Goal: Task Accomplishment & Management: Complete application form

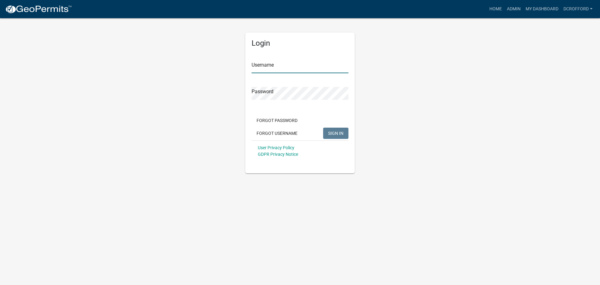
type input "dcrofford"
click at [339, 134] on span "SIGN IN" at bounding box center [335, 132] width 15 height 5
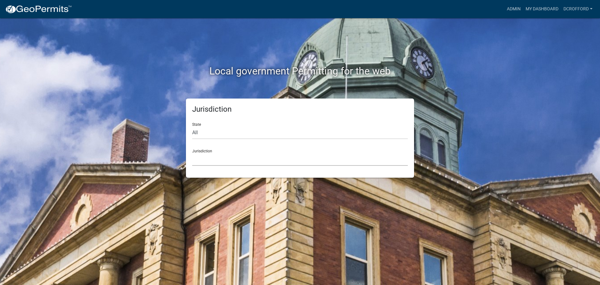
click at [206, 161] on select "[GEOGRAPHIC_DATA], [US_STATE] [GEOGRAPHIC_DATA], [US_STATE][PERSON_NAME][GEOGRA…" at bounding box center [300, 159] width 216 height 13
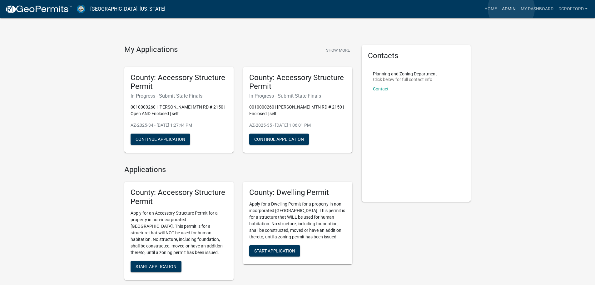
click at [511, 8] on link "Admin" at bounding box center [508, 9] width 19 height 12
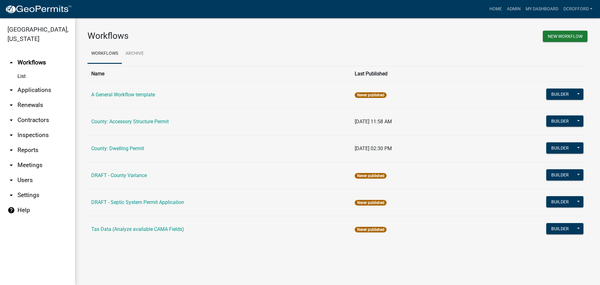
click at [43, 91] on link "arrow_drop_down Applications" at bounding box center [37, 89] width 75 height 15
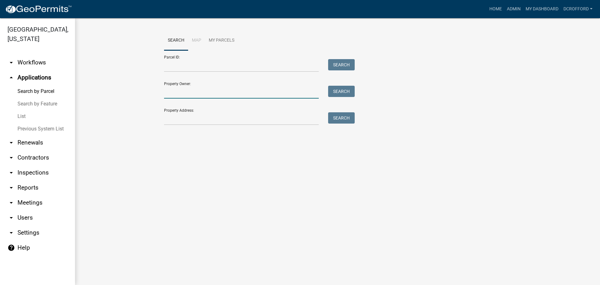
click at [191, 94] on input "Property Owner:" at bounding box center [241, 92] width 155 height 13
type input "banning"
click at [352, 91] on button "Search" at bounding box center [341, 91] width 27 height 11
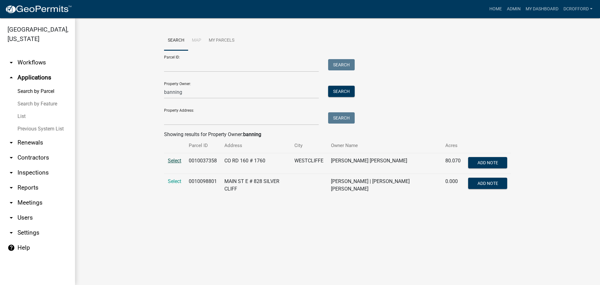
click at [174, 159] on span "Select" at bounding box center [174, 160] width 13 height 6
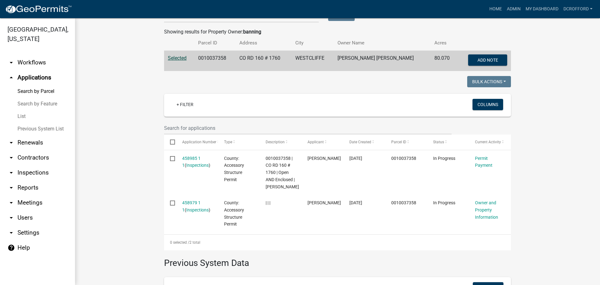
scroll to position [94, 0]
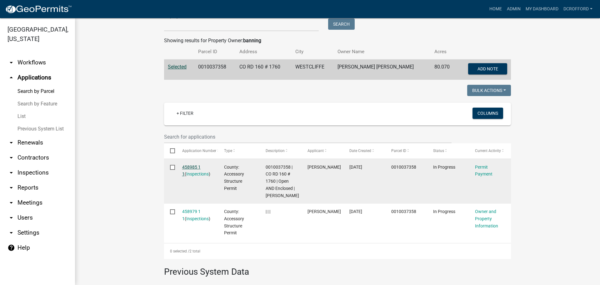
click at [182, 165] on link "458985 1 1" at bounding box center [191, 170] width 18 height 12
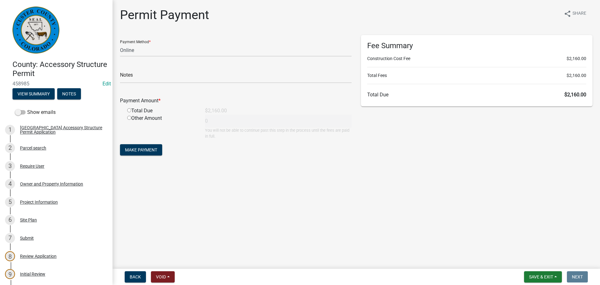
click at [490, 191] on main "Permit Payment share Share Payment Method * Credit Card POS Check Cash Online N…" at bounding box center [355, 133] width 487 height 266
click at [132, 51] on select "Credit Card POS Check Cash Online" at bounding box center [235, 50] width 231 height 13
select select "1: 0"
click at [120, 44] on select "Credit Card POS Check Cash Online" at bounding box center [235, 50] width 231 height 13
click at [143, 77] on input "text" at bounding box center [235, 76] width 231 height 13
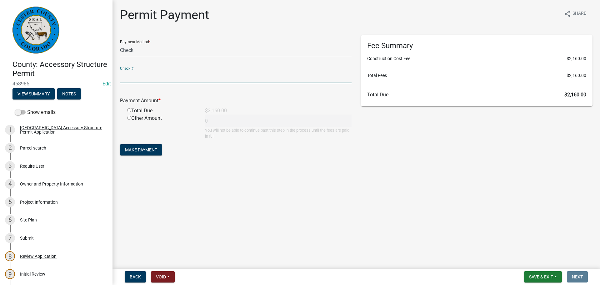
drag, startPoint x: 299, startPoint y: 231, endPoint x: 286, endPoint y: 231, distance: 12.5
click at [299, 231] on main "Permit Payment share Share Payment Method * Credit Card POS Check Cash Online C…" at bounding box center [355, 133] width 487 height 266
click at [131, 111] on input "radio" at bounding box center [129, 110] width 4 height 4
radio input "true"
type input "2160"
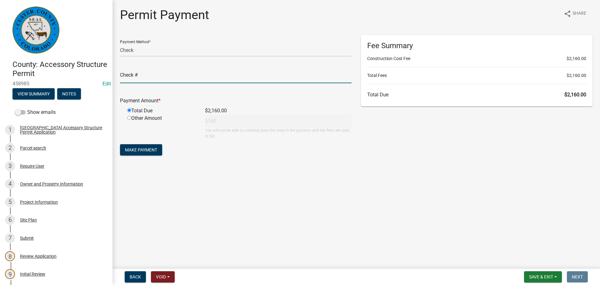
click at [181, 78] on input "text" at bounding box center [235, 76] width 231 height 13
click at [166, 77] on input "text" at bounding box center [235, 76] width 231 height 13
type input "8"
click at [251, 197] on main "Permit Payment share Share Payment Method * Credit Card POS Check Cash Online C…" at bounding box center [355, 133] width 487 height 266
click at [279, 233] on main "Permit Payment share Share Payment Method * Credit Card POS Check Cash Online C…" at bounding box center [355, 133] width 487 height 266
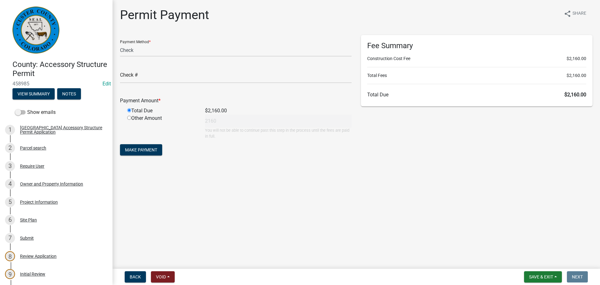
click at [421, 173] on main "Permit Payment share Share Payment Method * Credit Card POS Check Cash Online C…" at bounding box center [355, 133] width 487 height 266
click at [225, 77] on input "text" at bounding box center [235, 76] width 231 height 13
click at [222, 72] on input "text" at bounding box center [235, 76] width 231 height 13
click at [142, 77] on input "text" at bounding box center [235, 76] width 231 height 13
click at [162, 76] on input "text" at bounding box center [235, 76] width 231 height 13
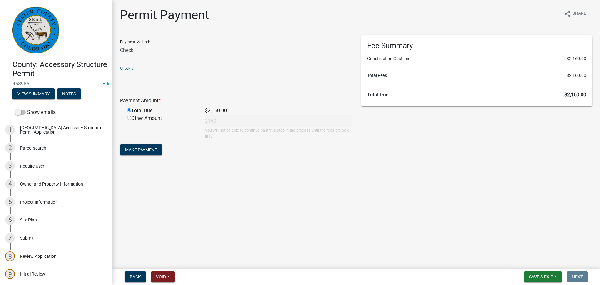
click at [171, 75] on input "text" at bounding box center [235, 76] width 231 height 13
click at [172, 75] on input "text" at bounding box center [235, 76] width 231 height 13
click at [168, 77] on input "text" at bounding box center [235, 76] width 231 height 13
click at [168, 77] on input "1030" at bounding box center [235, 76] width 231 height 13
type input "1030"
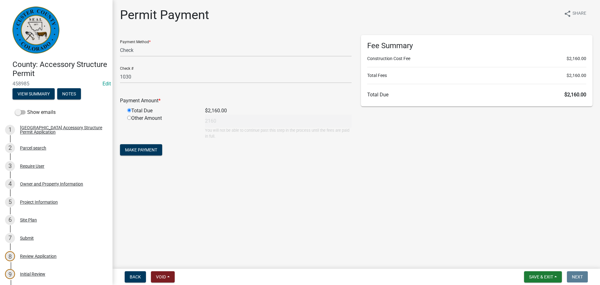
click at [287, 208] on main "Permit Payment share Share Payment Method * Credit Card POS Check Cash Online C…" at bounding box center [355, 133] width 487 height 266
click at [169, 188] on main "Permit Payment share Share Payment Method * Credit Card POS Check Cash Online C…" at bounding box center [355, 133] width 487 height 266
click at [159, 150] on button "Make Payment" at bounding box center [141, 149] width 42 height 11
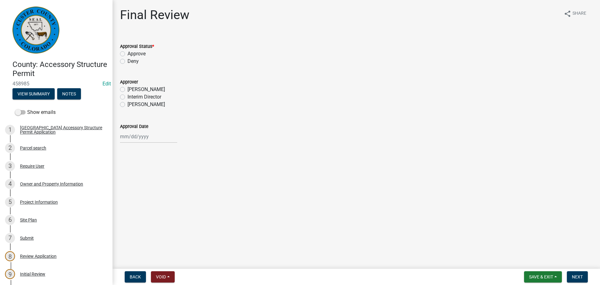
click at [127, 54] on label "Approve" at bounding box center [136, 53] width 18 height 7
click at [127, 54] on input "Approve" at bounding box center [129, 52] width 4 height 4
radio input "true"
click at [127, 105] on label "Sheyenne Shy" at bounding box center [145, 104] width 37 height 7
click at [127, 105] on input "Sheyenne Shy" at bounding box center [129, 103] width 4 height 4
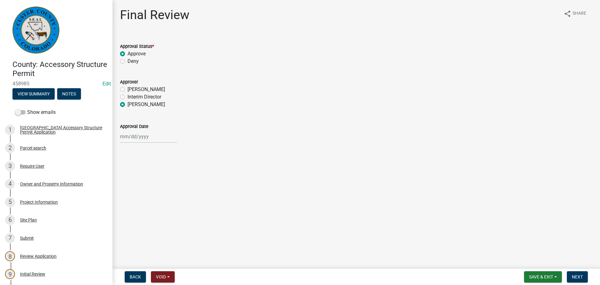
radio input "true"
click at [125, 136] on div at bounding box center [148, 136] width 57 height 13
select select "8"
select select "2025"
click at [137, 200] on div "19" at bounding box center [136, 200] width 10 height 10
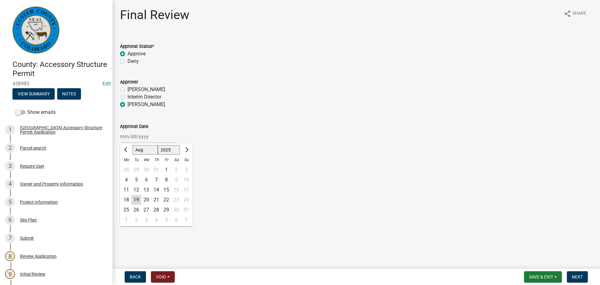
type input "[DATE]"
click at [586, 277] on button "Next" at bounding box center [577, 276] width 21 height 11
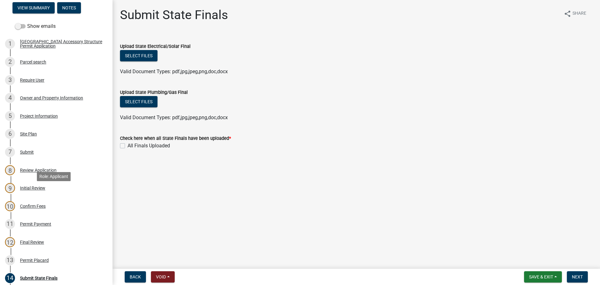
scroll to position [125, 0]
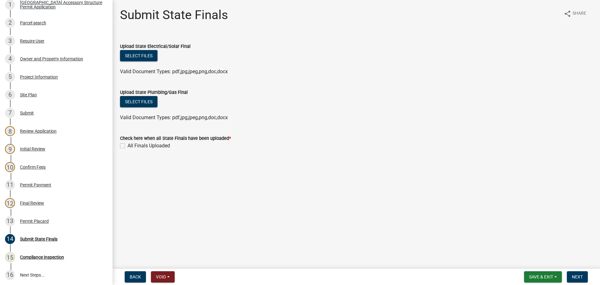
click at [401, 218] on main "Submit State Finals share Share Upload State Electrical/Solar Final Select file…" at bounding box center [355, 133] width 487 height 266
click at [530, 278] on span "Save & Exit" at bounding box center [541, 276] width 24 height 5
click at [525, 261] on button "Save & Exit" at bounding box center [537, 260] width 50 height 15
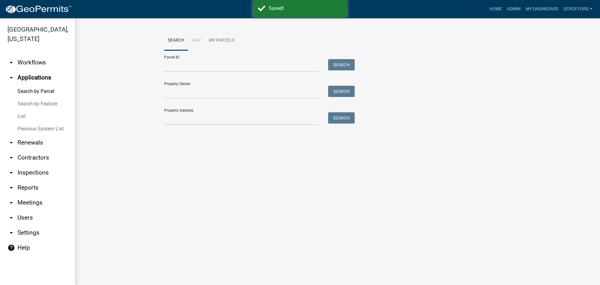
click at [333, 214] on main "Search Map My Parcels Parcel ID: Search Property Owner: Search Property Address…" at bounding box center [337, 151] width 525 height 266
click at [20, 113] on link "List" at bounding box center [37, 116] width 75 height 12
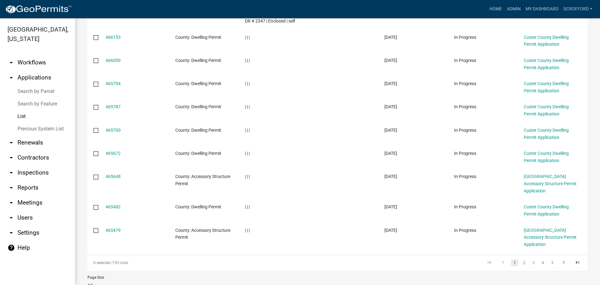
scroll to position [142, 0]
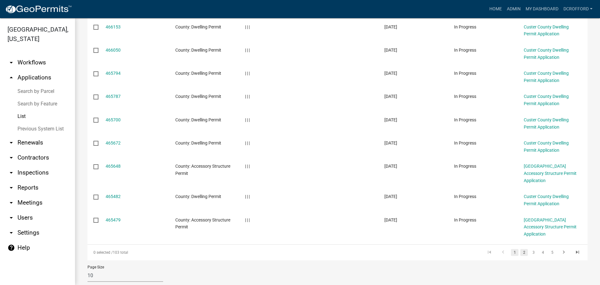
click at [520, 249] on link "2" at bounding box center [523, 252] width 7 height 7
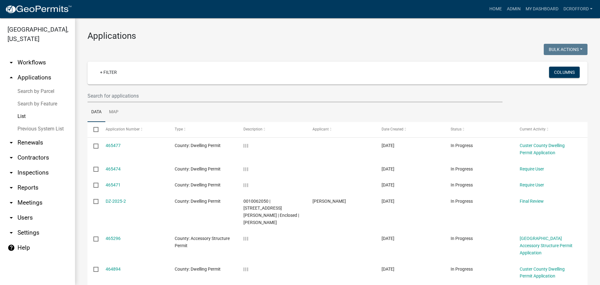
click at [42, 92] on link "Search by Parcel" at bounding box center [37, 91] width 75 height 12
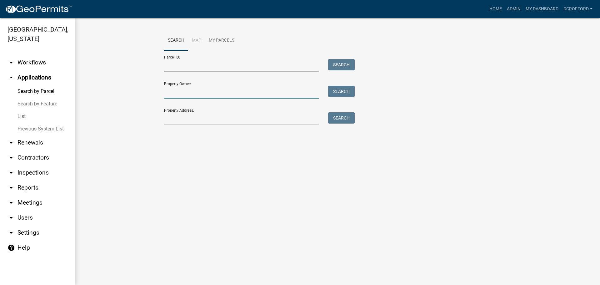
click at [193, 92] on input "Property Owner:" at bounding box center [241, 92] width 155 height 13
type input "banning"
click at [353, 92] on button "Search" at bounding box center [341, 91] width 27 height 11
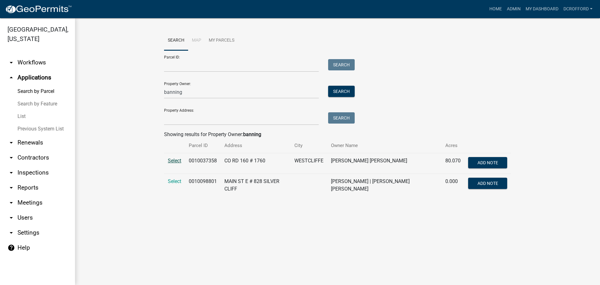
click at [177, 160] on span "Select" at bounding box center [174, 160] width 13 height 6
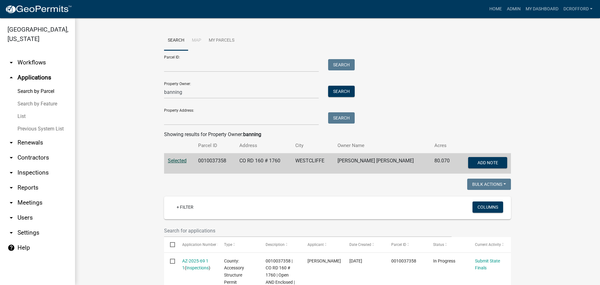
click at [174, 158] on span "Selected" at bounding box center [177, 160] width 19 height 6
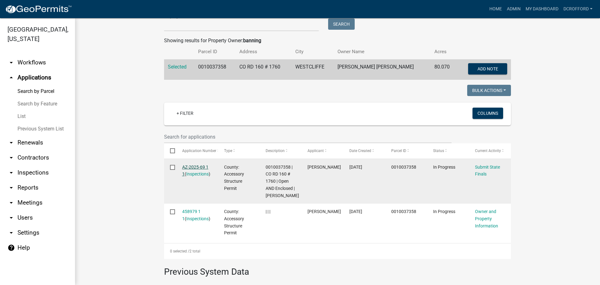
click at [186, 165] on link "AZ-2025-69 1 1" at bounding box center [195, 170] width 26 height 12
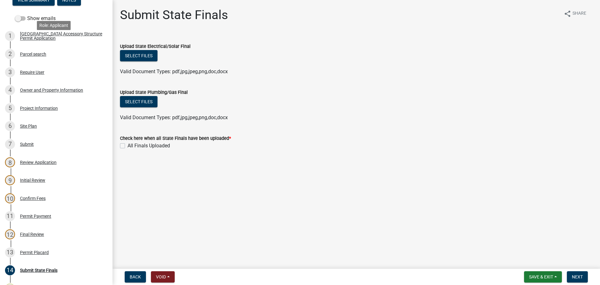
scroll to position [125, 0]
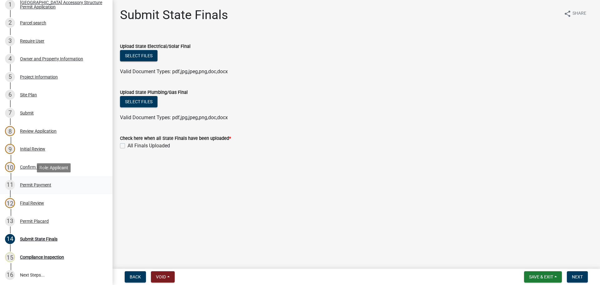
click at [26, 184] on div "Permit Payment" at bounding box center [35, 184] width 31 height 4
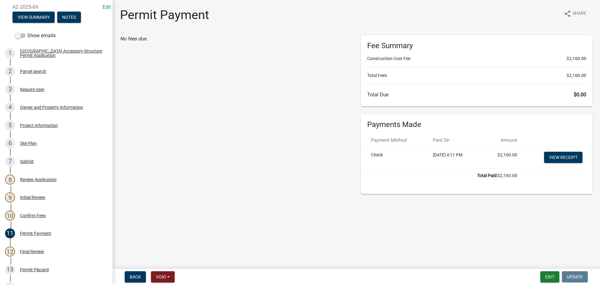
scroll to position [31, 0]
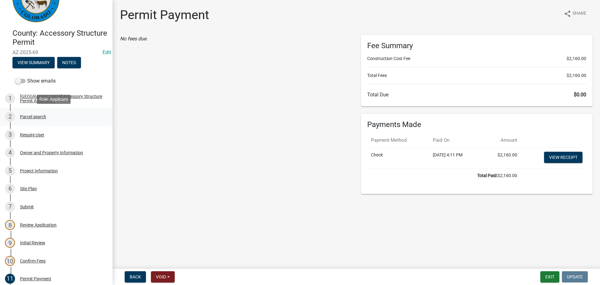
click at [32, 114] on div "Parcel search" at bounding box center [33, 116] width 26 height 4
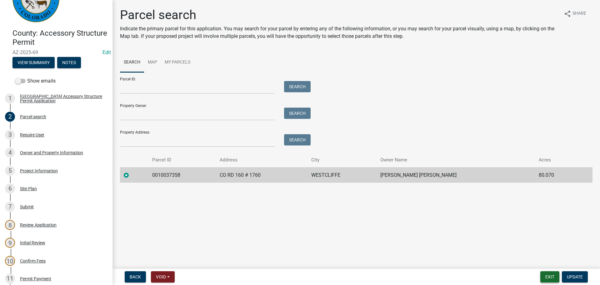
click at [554, 277] on button "Exit" at bounding box center [549, 276] width 19 height 11
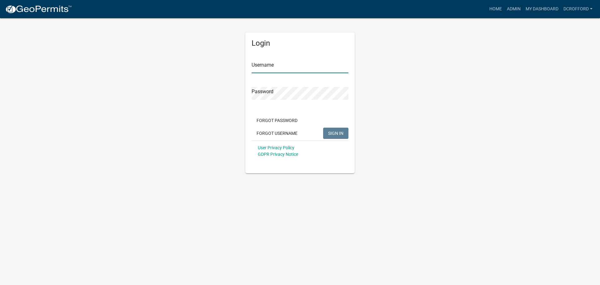
type input "dcrofford"
click at [337, 134] on span "SIGN IN" at bounding box center [335, 132] width 15 height 5
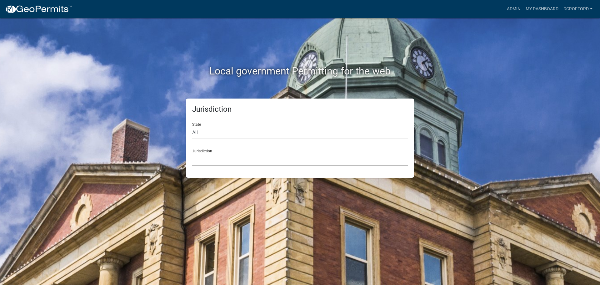
click at [281, 163] on select "[GEOGRAPHIC_DATA], [US_STATE] [GEOGRAPHIC_DATA], [US_STATE][PERSON_NAME][GEOGRA…" at bounding box center [300, 159] width 216 height 13
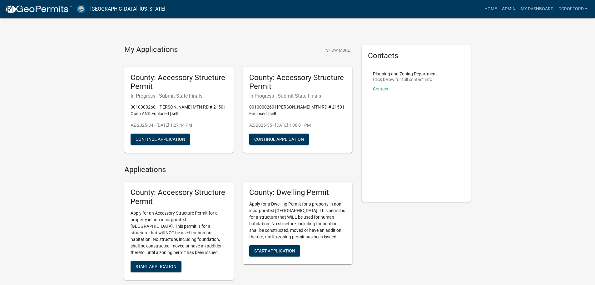
click at [514, 7] on link "Admin" at bounding box center [508, 9] width 19 height 12
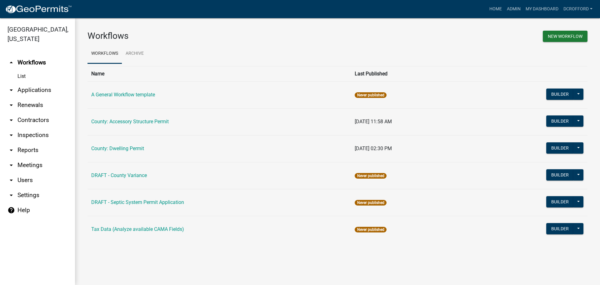
click at [31, 92] on link "arrow_drop_down Applications" at bounding box center [37, 89] width 75 height 15
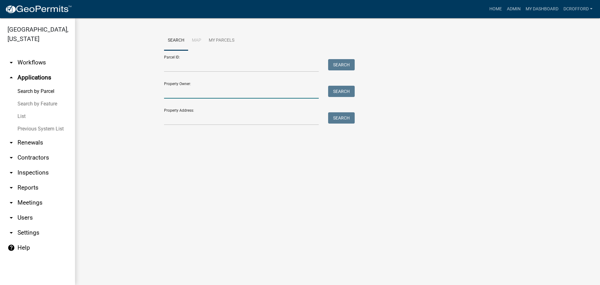
click at [194, 91] on input "Property Owner:" at bounding box center [241, 92] width 155 height 13
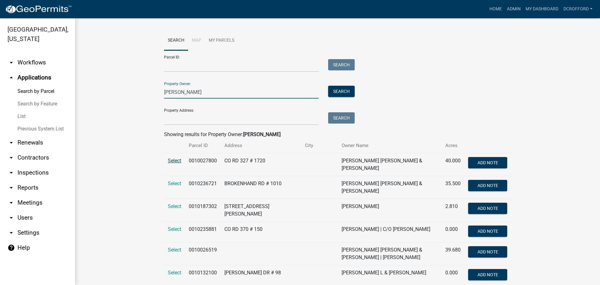
type input "[PERSON_NAME]"
click at [172, 158] on span "Select" at bounding box center [174, 160] width 13 height 6
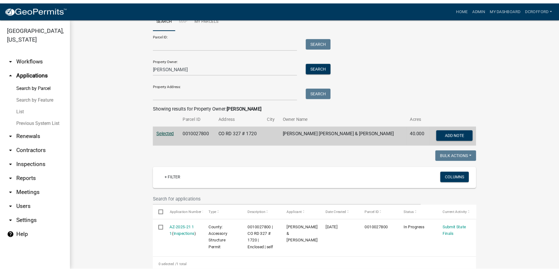
scroll to position [125, 0]
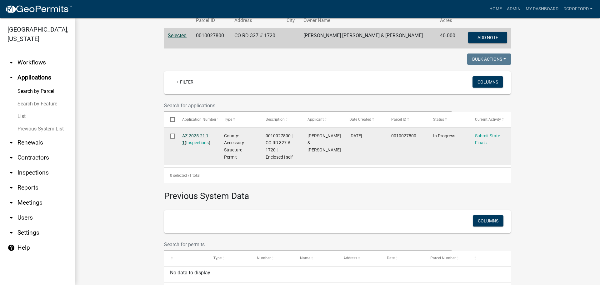
click at [191, 135] on link "AZ-2025-21 1 1" at bounding box center [195, 139] width 26 height 12
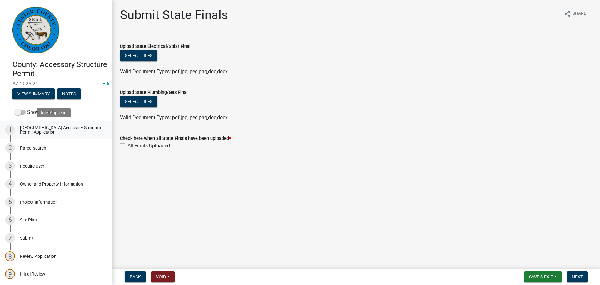
click at [31, 130] on div "[GEOGRAPHIC_DATA] Accessory Structure Permit Application" at bounding box center [61, 129] width 82 height 9
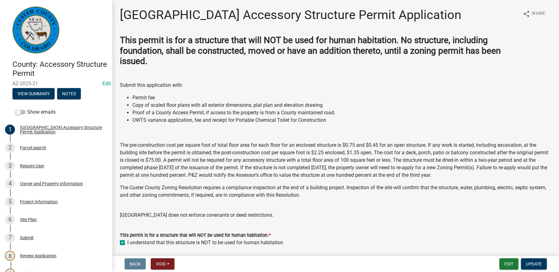
scroll to position [23, 0]
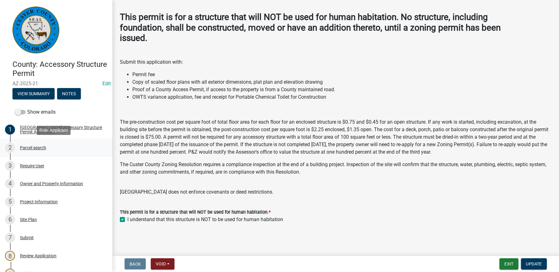
click at [32, 146] on div "Parcel search" at bounding box center [33, 148] width 26 height 4
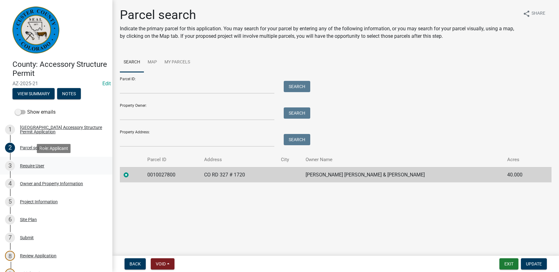
click at [38, 164] on div "Require User" at bounding box center [32, 166] width 24 height 4
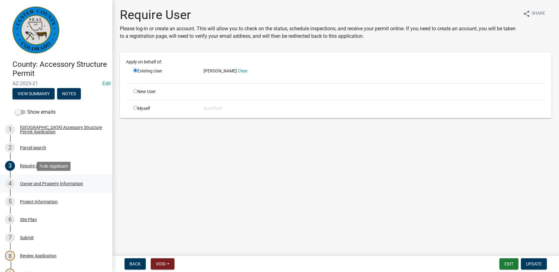
drag, startPoint x: 40, startPoint y: 181, endPoint x: 47, endPoint y: 181, distance: 6.6
click at [40, 181] on div "Owner and Property Information" at bounding box center [51, 183] width 63 height 4
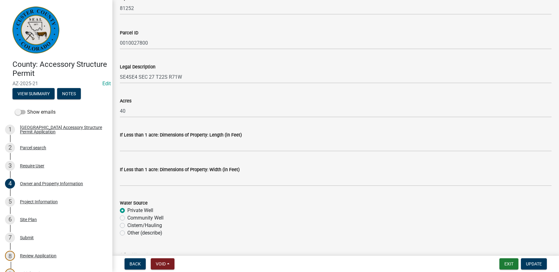
scroll to position [508, 0]
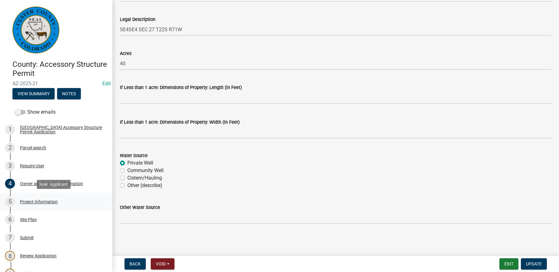
drag, startPoint x: 58, startPoint y: 201, endPoint x: 64, endPoint y: 202, distance: 6.0
click at [58, 201] on div "5 Project Information" at bounding box center [53, 202] width 97 height 10
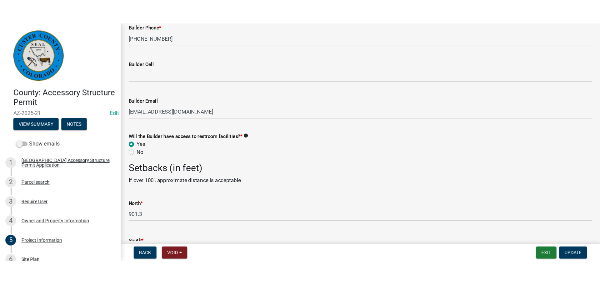
scroll to position [750, 0]
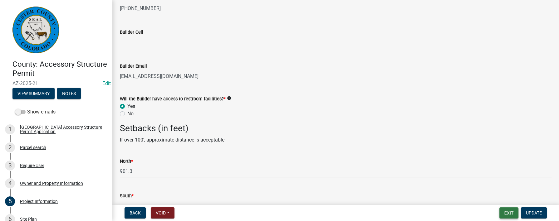
click at [508, 216] on button "Exit" at bounding box center [509, 213] width 19 height 11
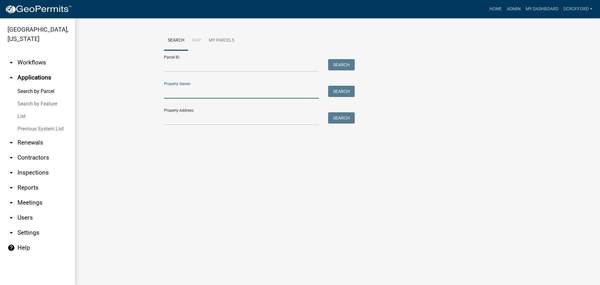
click at [235, 88] on input "Property Owner:" at bounding box center [241, 92] width 155 height 13
type input "[PERSON_NAME]"
click at [339, 93] on button "Search" at bounding box center [341, 91] width 27 height 11
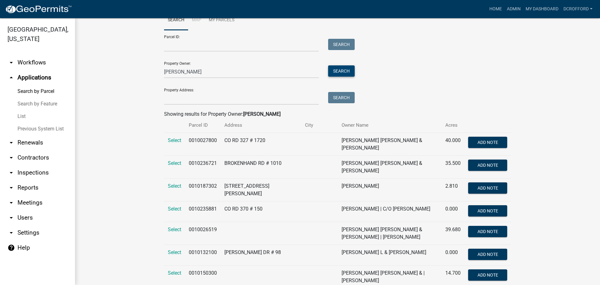
scroll to position [31, 0]
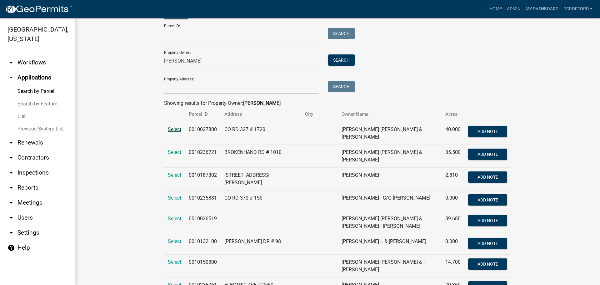
click at [172, 131] on span "Select" at bounding box center [174, 129] width 13 height 6
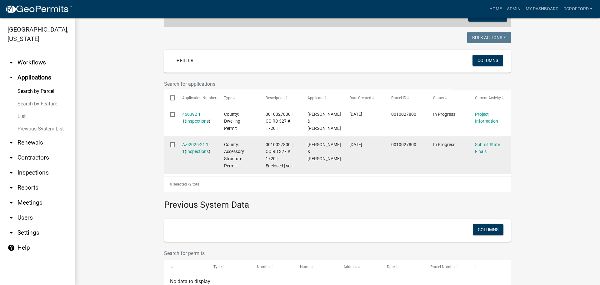
scroll to position [156, 0]
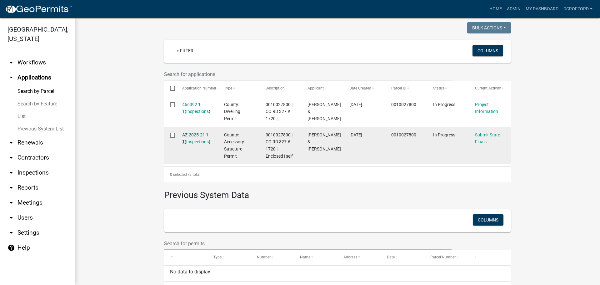
click at [196, 132] on link "AZ-2025-21 1 1" at bounding box center [195, 138] width 26 height 12
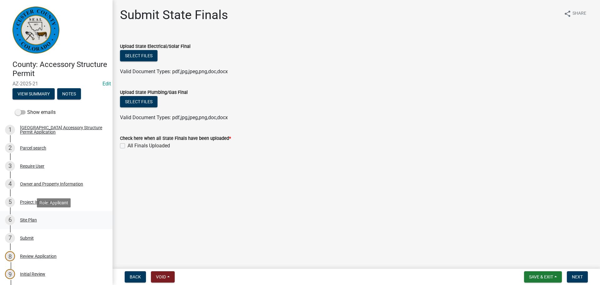
click at [28, 219] on div "Site Plan" at bounding box center [28, 219] width 17 height 4
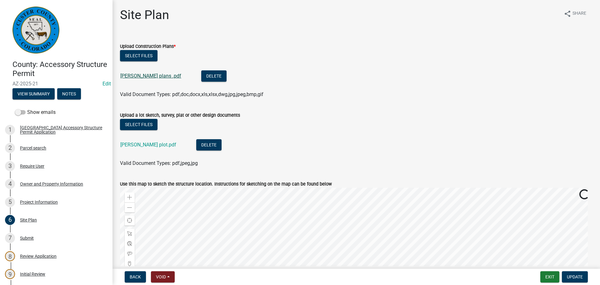
click at [147, 76] on link "[PERSON_NAME] plans .pdf" at bounding box center [150, 76] width 61 height 6
click at [40, 199] on div "5 Project Information" at bounding box center [53, 202] width 97 height 10
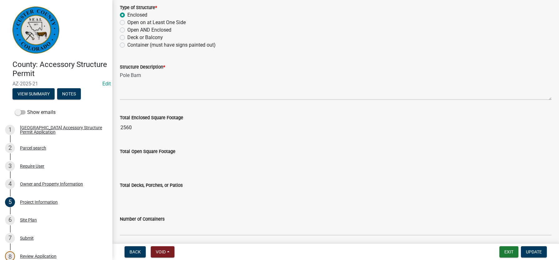
scroll to position [94, 0]
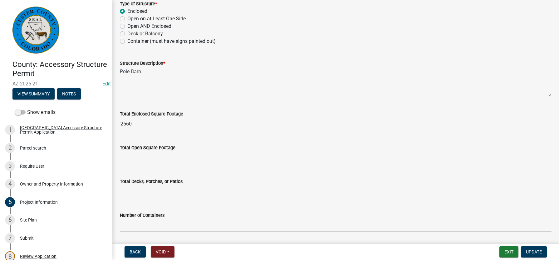
drag, startPoint x: 134, startPoint y: 123, endPoint x: 122, endPoint y: 123, distance: 12.2
click at [122, 123] on input "2560" at bounding box center [336, 123] width 432 height 12
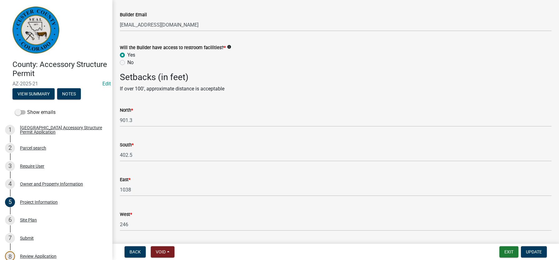
scroll to position [820, 0]
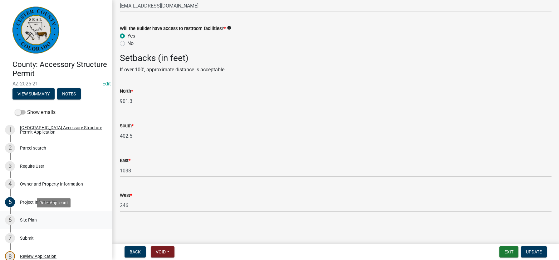
click at [36, 219] on div "Site Plan" at bounding box center [28, 219] width 17 height 4
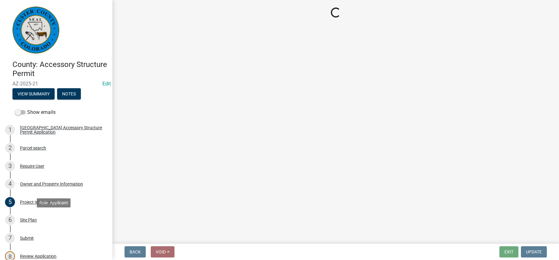
scroll to position [0, 0]
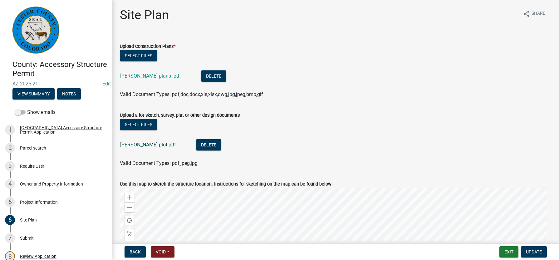
click at [132, 144] on link "[PERSON_NAME] plot.pdf" at bounding box center [148, 145] width 56 height 6
click at [144, 76] on link "[PERSON_NAME] plans .pdf" at bounding box center [150, 76] width 61 height 6
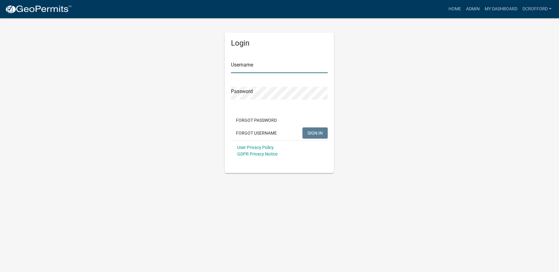
type input "dcrofford"
click at [316, 134] on span "SIGN IN" at bounding box center [315, 132] width 15 height 5
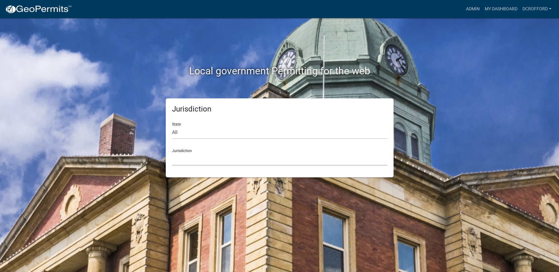
click at [198, 162] on select "[GEOGRAPHIC_DATA], [US_STATE] [GEOGRAPHIC_DATA], [US_STATE][PERSON_NAME][GEOGRA…" at bounding box center [280, 159] width 216 height 13
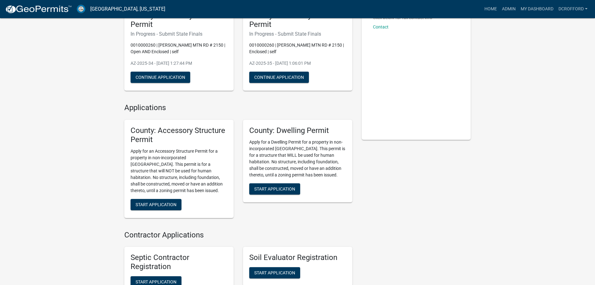
scroll to position [62, 0]
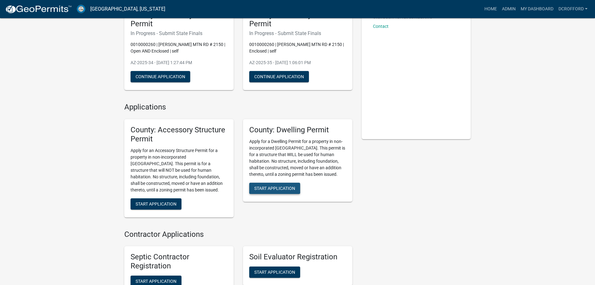
click at [278, 188] on span "Start Application" at bounding box center [274, 187] width 41 height 5
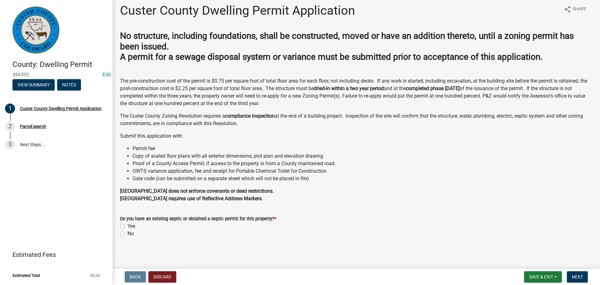
scroll to position [6, 0]
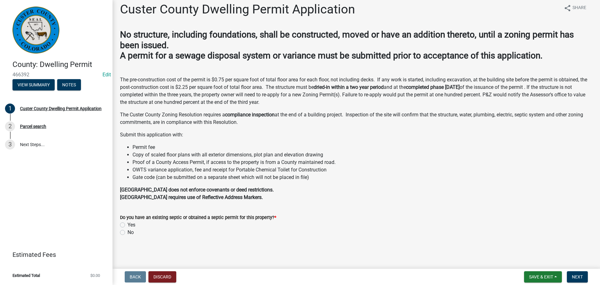
drag, startPoint x: 122, startPoint y: 224, endPoint x: 127, endPoint y: 225, distance: 5.2
click at [127, 224] on label "Yes" at bounding box center [131, 224] width 8 height 7
click at [127, 224] on input "Yes" at bounding box center [129, 223] width 4 height 4
radio input "true"
click at [559, 272] on button "Next" at bounding box center [577, 276] width 21 height 11
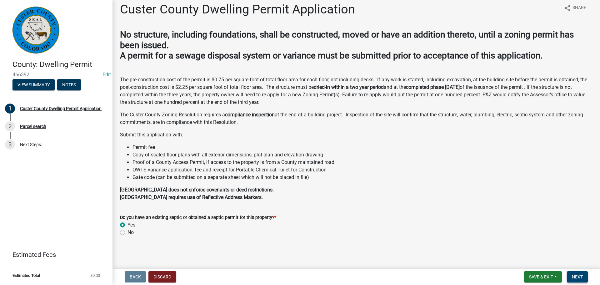
scroll to position [0, 0]
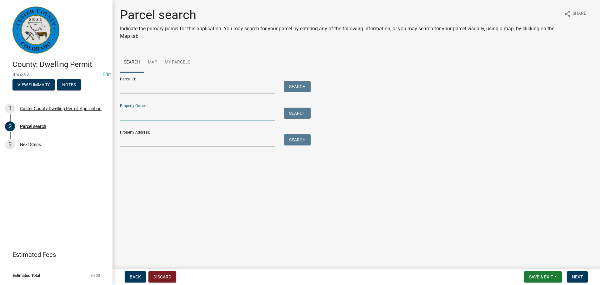
click at [168, 114] on input "Property Owner:" at bounding box center [197, 113] width 155 height 13
type input "[PERSON_NAME]"
click at [295, 113] on button "Search" at bounding box center [297, 112] width 27 height 11
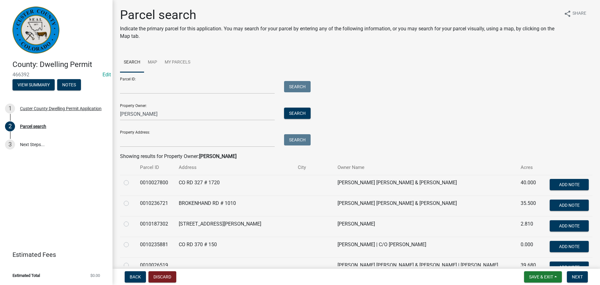
click at [131, 179] on label at bounding box center [131, 179] width 0 height 0
click at [131, 180] on input "radio" at bounding box center [133, 181] width 4 height 4
radio input "true"
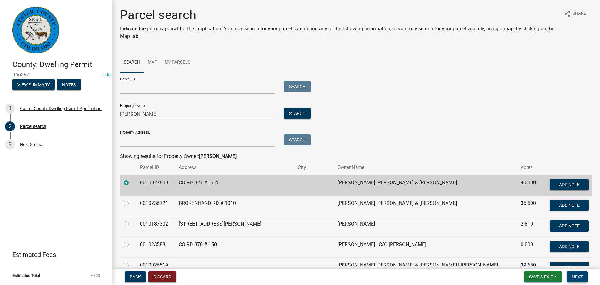
click at [559, 272] on span "Next" at bounding box center [577, 276] width 11 height 5
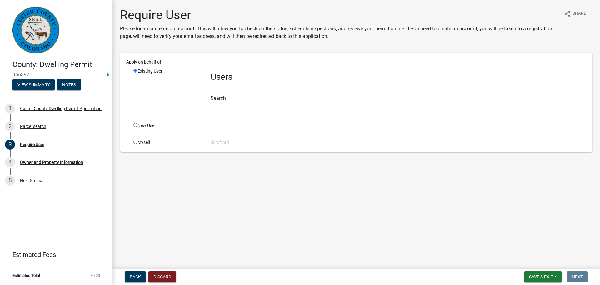
click at [242, 100] on input "text" at bounding box center [398, 99] width 375 height 13
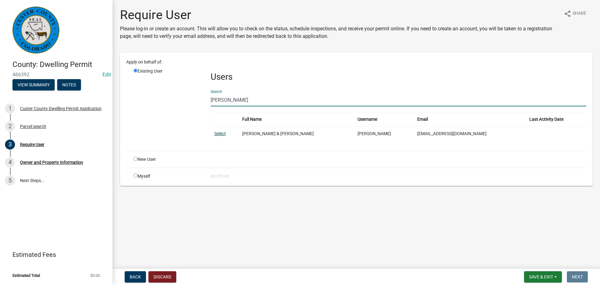
type input "[PERSON_NAME]"
click at [220, 135] on link "Select" at bounding box center [220, 133] width 12 height 5
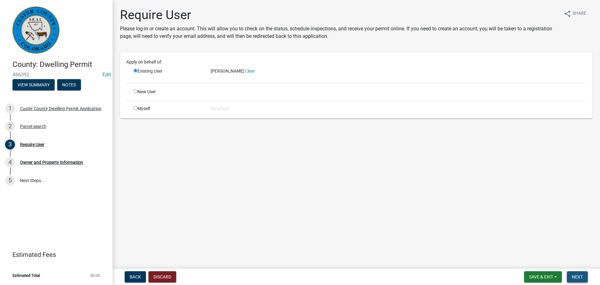
click at [559, 272] on span "Next" at bounding box center [577, 276] width 11 height 5
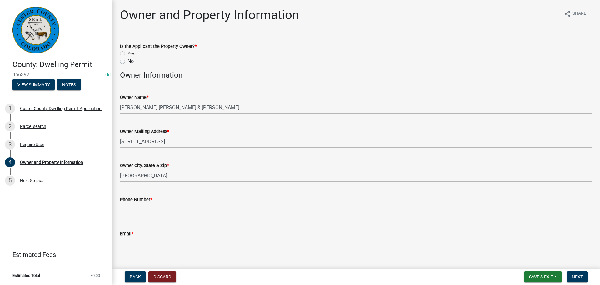
click at [127, 52] on label "Yes" at bounding box center [131, 53] width 8 height 7
click at [127, 52] on input "Yes" at bounding box center [129, 52] width 4 height 4
radio input "true"
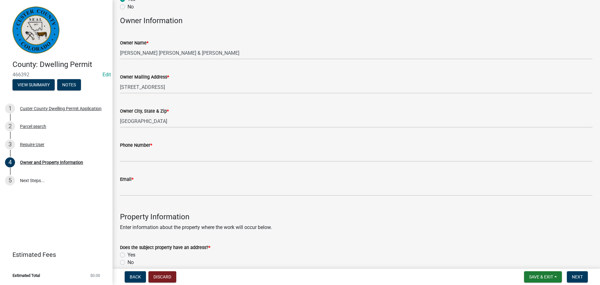
scroll to position [94, 0]
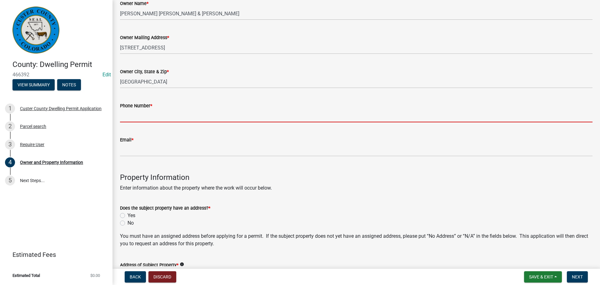
click at [152, 117] on input "Phone Number *" at bounding box center [356, 115] width 472 height 13
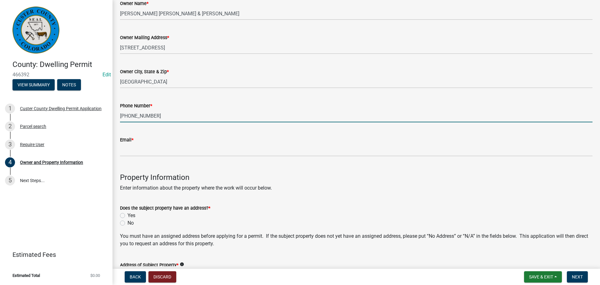
type input "[PHONE_NUMBER]"
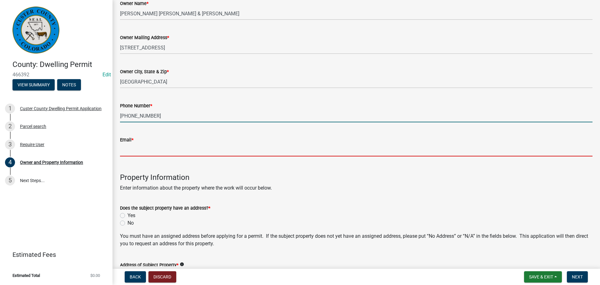
click at [140, 150] on input "Email *" at bounding box center [356, 149] width 472 height 13
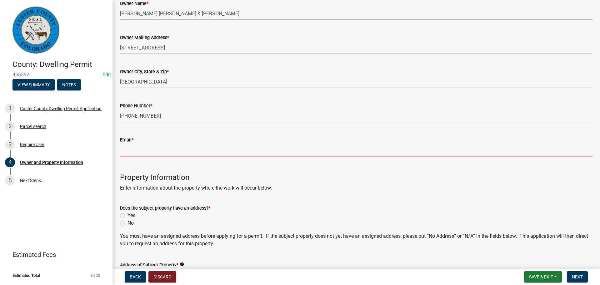
type input "pzadmin@custercounty-c0.gov"
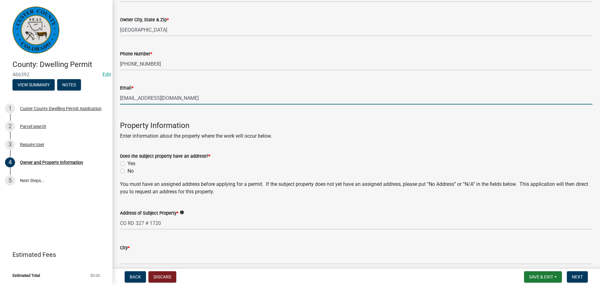
scroll to position [156, 0]
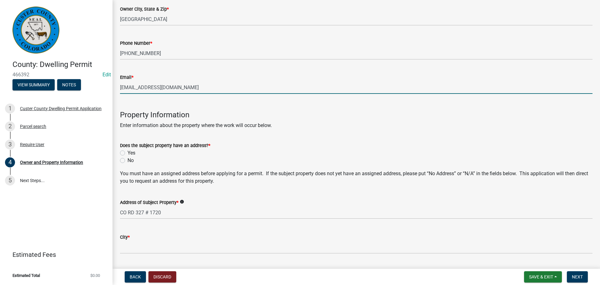
click at [120, 152] on div "Does the subject property have an address? * Yes No" at bounding box center [356, 149] width 482 height 30
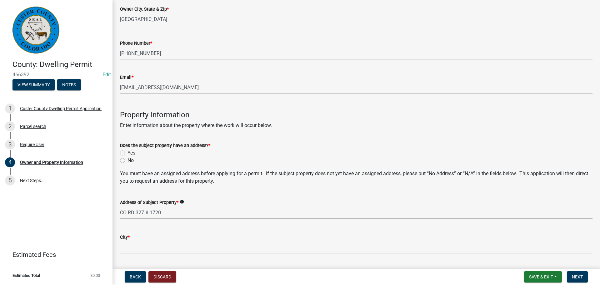
click at [127, 152] on label "Yes" at bounding box center [131, 152] width 8 height 7
click at [127, 152] on input "Yes" at bounding box center [129, 151] width 4 height 4
radio input "true"
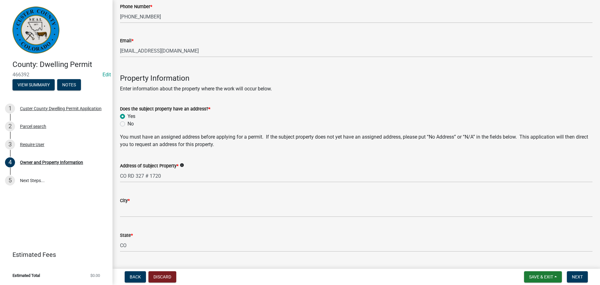
scroll to position [250, 0]
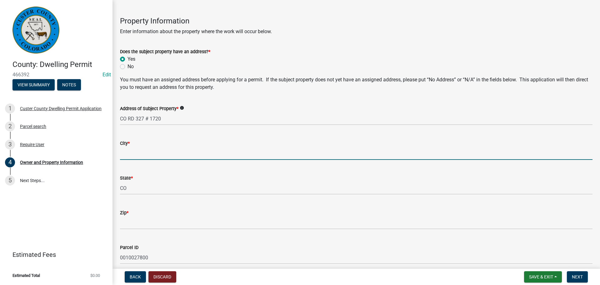
click at [152, 154] on input "City *" at bounding box center [356, 153] width 472 height 13
type input "Westcliffe"
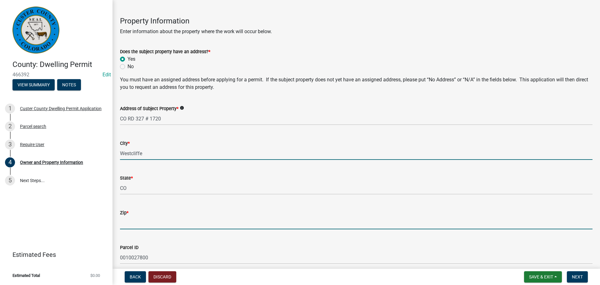
type input "81252"
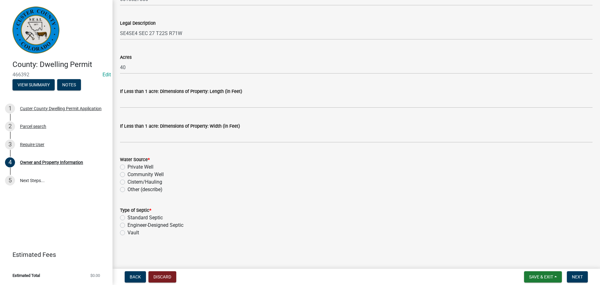
scroll to position [508, 0]
click at [127, 166] on label "Private Well" at bounding box center [140, 166] width 26 height 7
click at [127, 166] on input "Private Well" at bounding box center [129, 165] width 4 height 4
radio input "true"
click at [127, 218] on label "Standard Septic" at bounding box center [144, 216] width 35 height 7
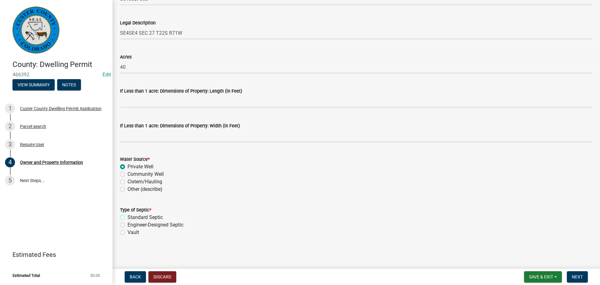
click at [127, 217] on input "Standard Septic" at bounding box center [129, 215] width 4 height 4
radio input "true"
click at [559, 272] on span "Next" at bounding box center [577, 276] width 11 height 5
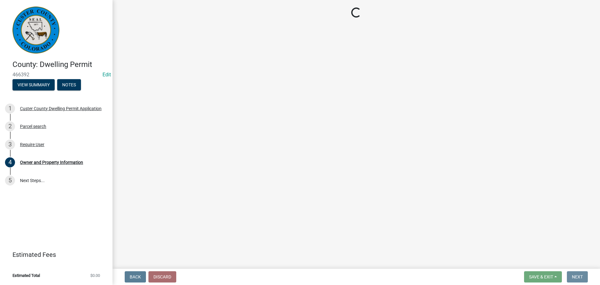
scroll to position [0, 0]
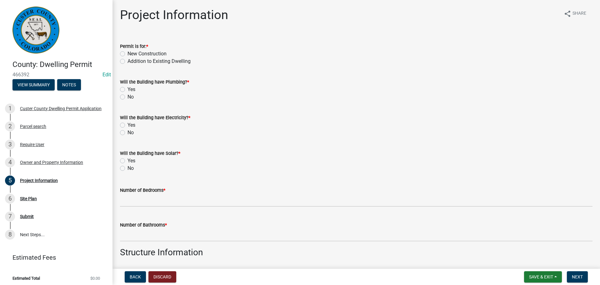
click at [127, 55] on label "New Construction" at bounding box center [146, 53] width 39 height 7
click at [127, 54] on input "New Construction" at bounding box center [129, 52] width 4 height 4
radio input "true"
click at [127, 90] on label "Yes" at bounding box center [131, 89] width 8 height 7
click at [127, 90] on input "Yes" at bounding box center [129, 88] width 4 height 4
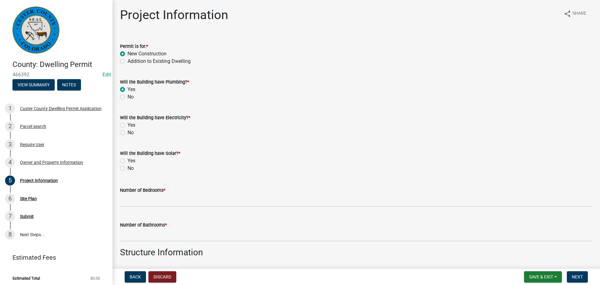
radio input "true"
click at [127, 124] on label "Yes" at bounding box center [131, 124] width 8 height 7
click at [127, 124] on input "Yes" at bounding box center [129, 123] width 4 height 4
radio input "true"
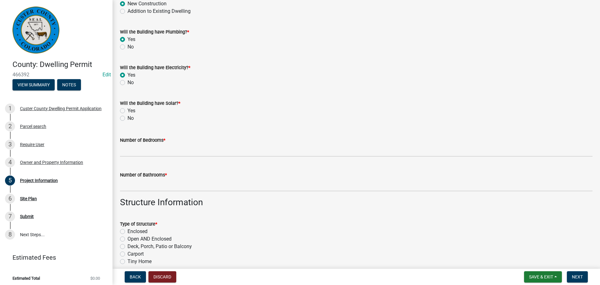
scroll to position [62, 0]
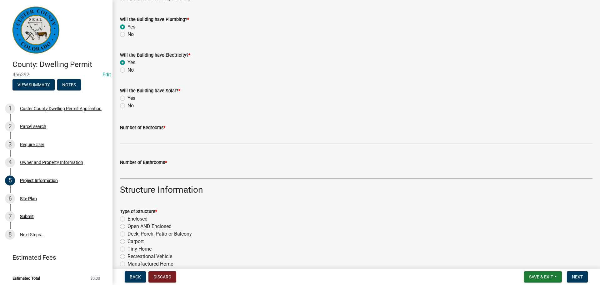
click at [127, 105] on label "No" at bounding box center [130, 105] width 6 height 7
click at [127, 105] on input "No" at bounding box center [129, 104] width 4 height 4
radio input "true"
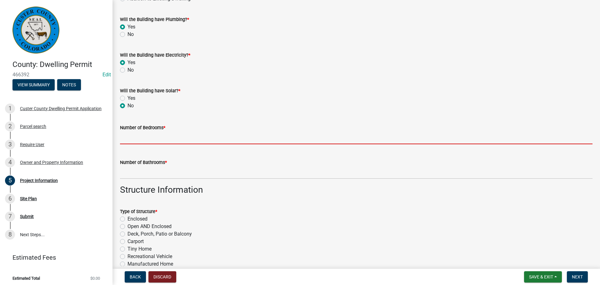
click at [165, 135] on input "text" at bounding box center [356, 137] width 472 height 13
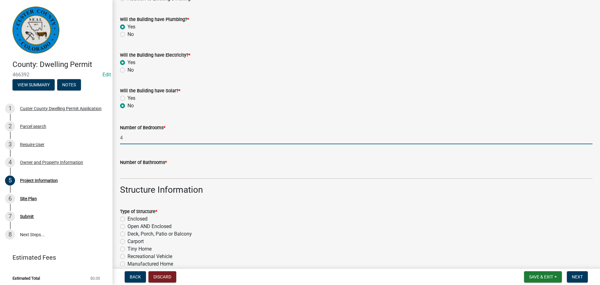
type input "4"
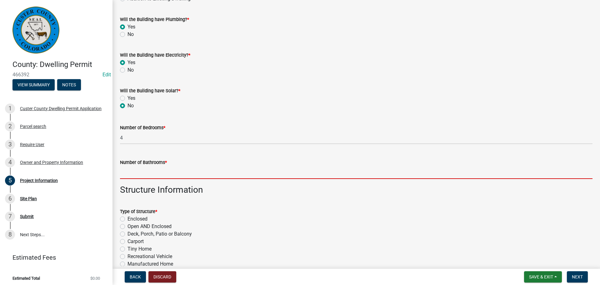
click at [164, 167] on input "text" at bounding box center [356, 172] width 472 height 13
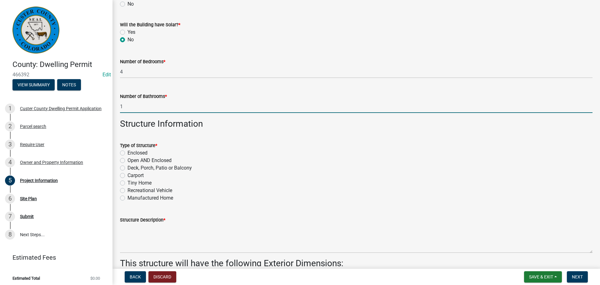
scroll to position [156, 0]
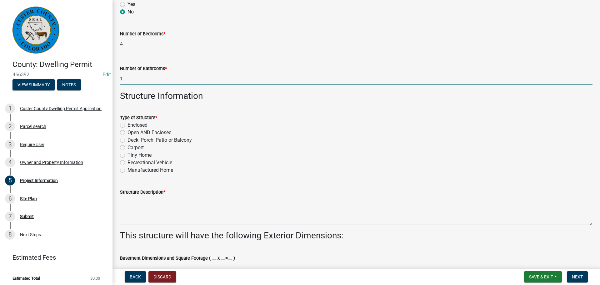
type input "1"
click at [127, 126] on label "Enclosed" at bounding box center [137, 124] width 20 height 7
click at [127, 125] on input "Enclosed" at bounding box center [129, 123] width 4 height 4
radio input "true"
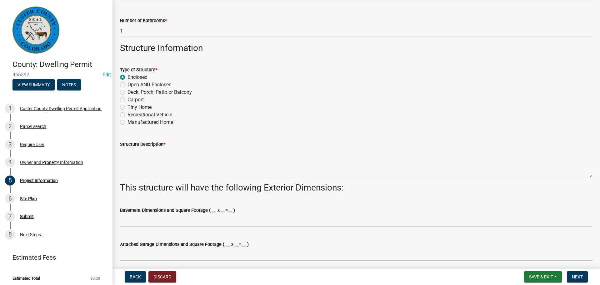
scroll to position [219, 0]
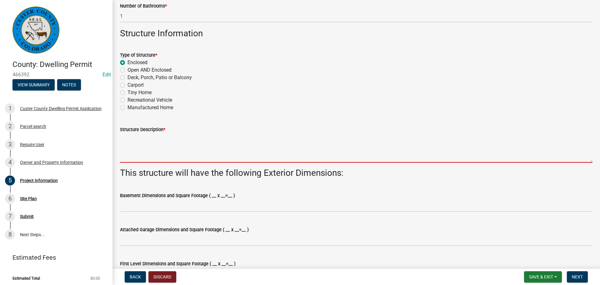
click at [172, 155] on textarea "Structure Description *" at bounding box center [356, 147] width 472 height 29
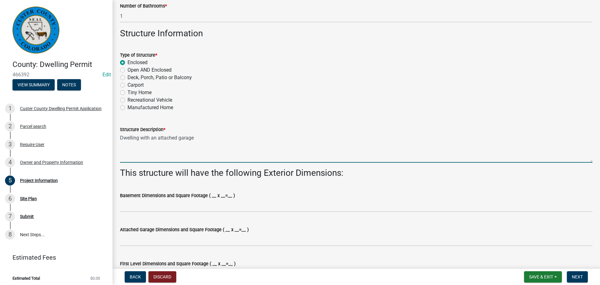
click at [173, 158] on textarea "Dwelling with an attached garage" at bounding box center [356, 147] width 472 height 29
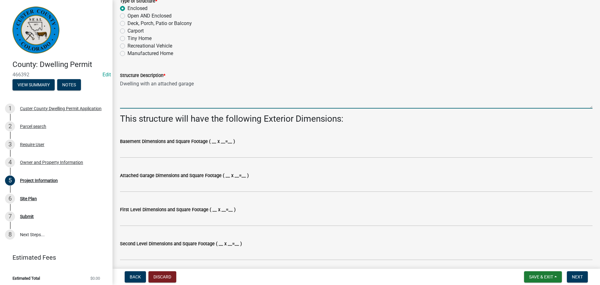
scroll to position [281, 0]
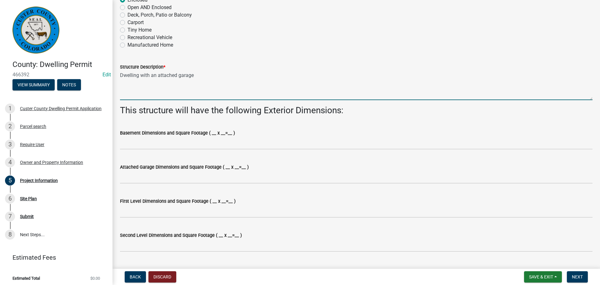
type textarea "Dwelling with an attached garage"
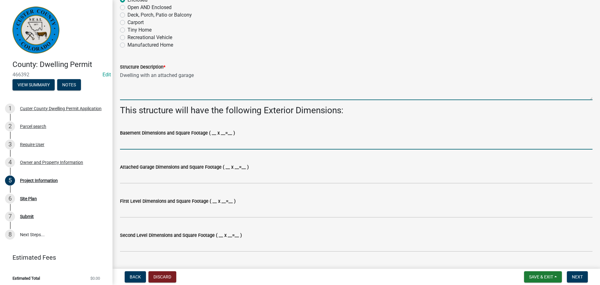
click at [162, 143] on input "Basement Dimensions and Square Footage ( __ x __=__ )" at bounding box center [356, 143] width 472 height 13
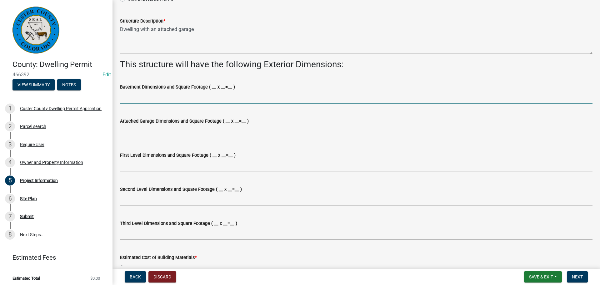
scroll to position [344, 0]
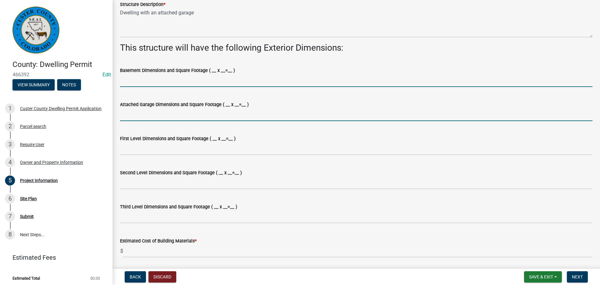
click at [169, 112] on input "Attached Garage Dimensions and Square Footage ( __ x __=__ )" at bounding box center [356, 114] width 472 height 13
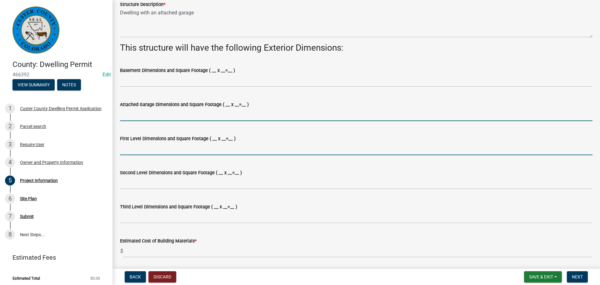
click at [160, 151] on input "First Level Dimensions and Square Footage ( __ x __=__ )" at bounding box center [356, 148] width 472 height 13
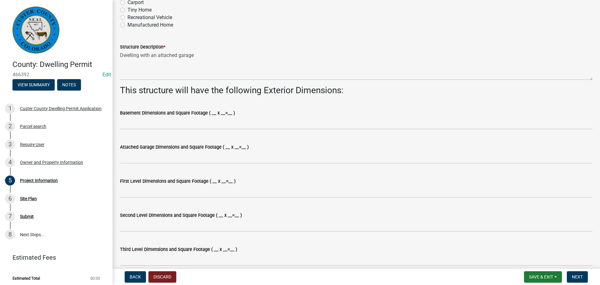
scroll to position [312, 0]
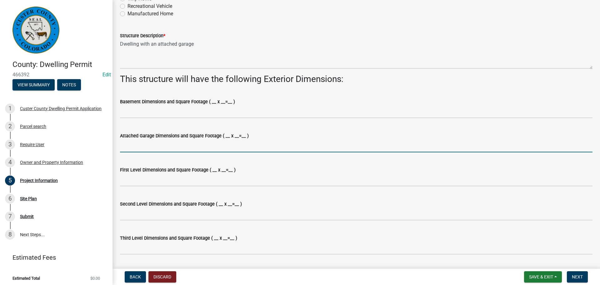
click at [165, 142] on input "Attached Garage Dimensions and Square Footage ( __ x __=__ )" at bounding box center [356, 145] width 472 height 13
click at [161, 143] on input "Attached Garage Dimensions and Square Footage ( __ x __=__ )" at bounding box center [356, 145] width 472 height 13
click at [156, 145] on input "Attached Garage Dimensions and Square Footage ( __ x __=__ )" at bounding box center [356, 145] width 472 height 13
click at [155, 145] on input "Attached Garage Dimensions and Square Footage ( __ x __=__ )" at bounding box center [356, 145] width 472 height 13
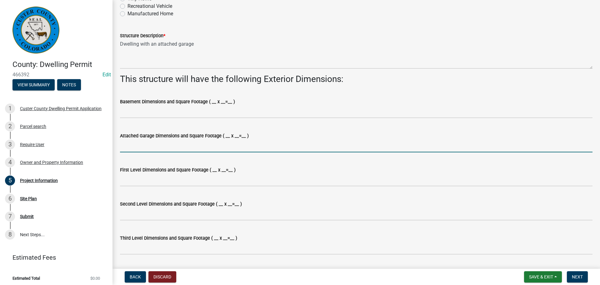
click at [155, 145] on input "Attached Garage Dimensions and Square Footage ( __ x __=__ )" at bounding box center [356, 145] width 472 height 13
type input "1610"
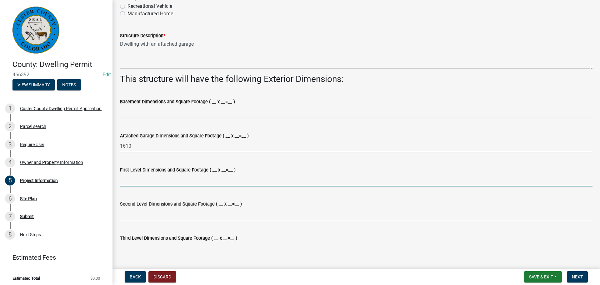
click at [183, 182] on input "First Level Dimensions and Square Footage ( __ x __=__ )" at bounding box center [356, 179] width 472 height 13
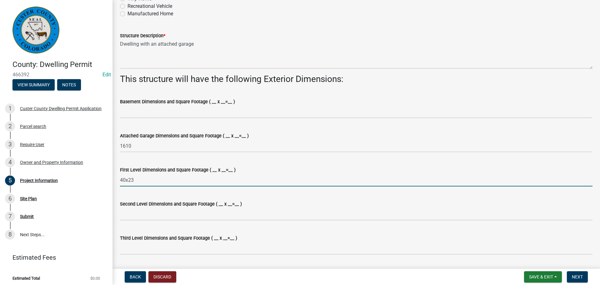
click at [193, 179] on input "40x23" at bounding box center [356, 179] width 472 height 13
click at [237, 176] on input "40x23" at bounding box center [356, 179] width 472 height 13
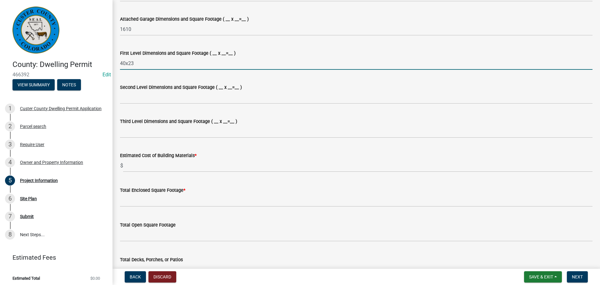
scroll to position [437, 0]
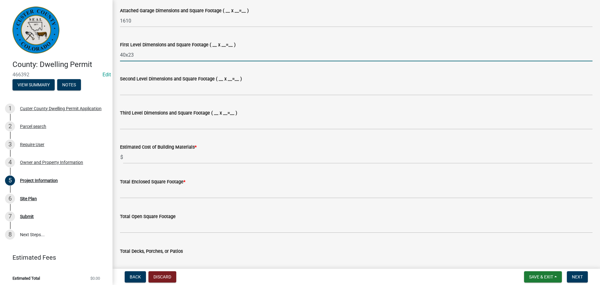
type input "40x23"
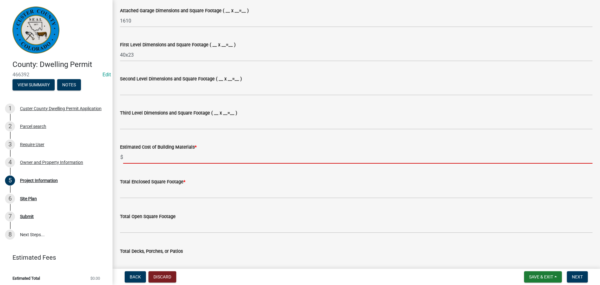
drag, startPoint x: 148, startPoint y: 157, endPoint x: 136, endPoint y: 161, distance: 13.5
click at [148, 157] on input "text" at bounding box center [357, 157] width 469 height 13
click at [152, 154] on input "text" at bounding box center [357, 157] width 469 height 13
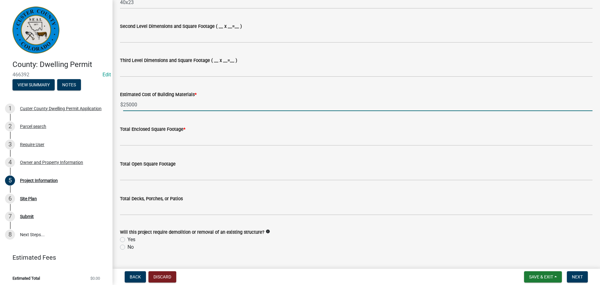
scroll to position [500, 0]
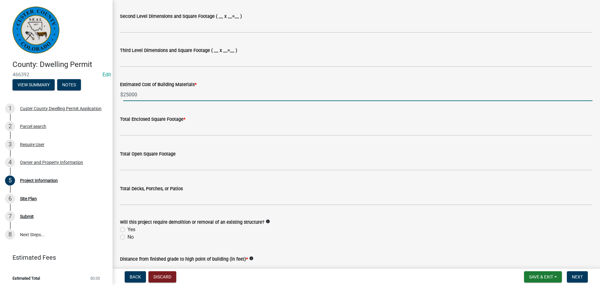
type input "25000"
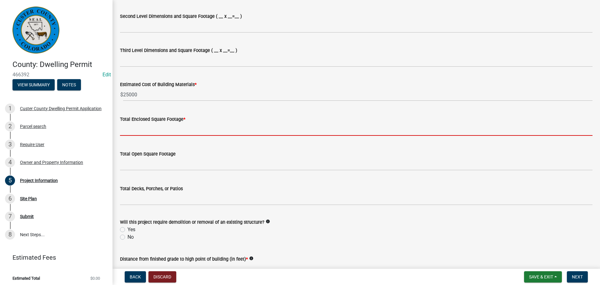
click at [157, 129] on input "text" at bounding box center [356, 129] width 472 height 13
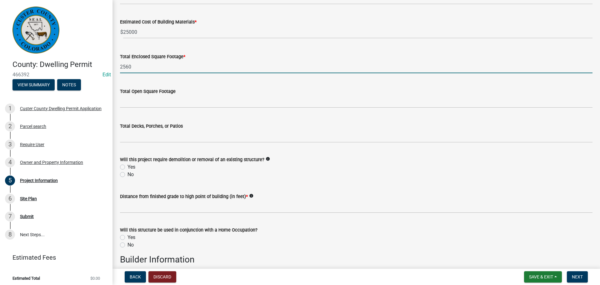
scroll to position [593, 0]
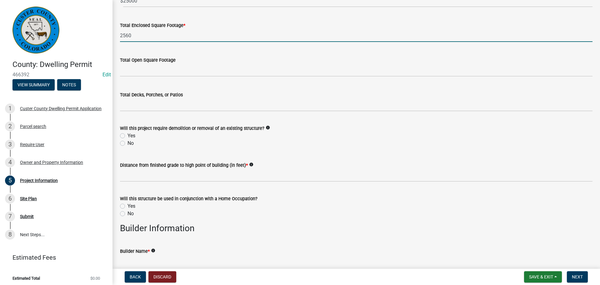
type input "2560"
click at [127, 143] on label "No" at bounding box center [130, 142] width 6 height 7
click at [127, 143] on input "No" at bounding box center [129, 141] width 4 height 4
radio input "true"
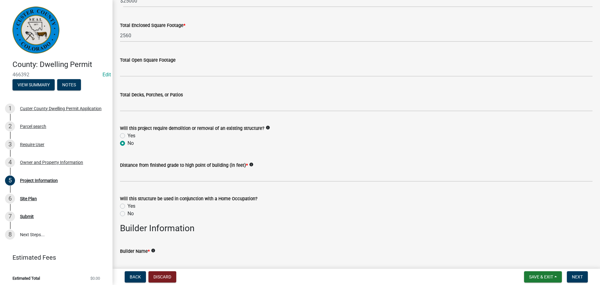
scroll to position [625, 0]
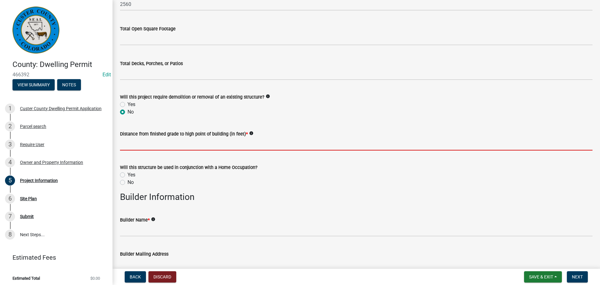
click at [173, 150] on input "text" at bounding box center [356, 143] width 472 height 13
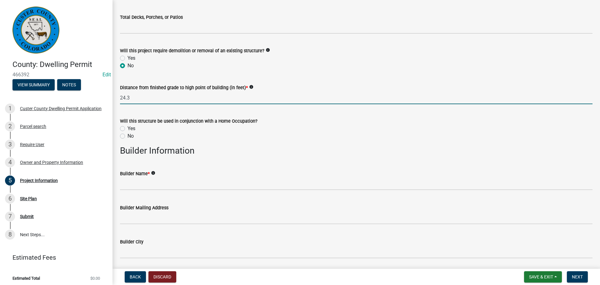
scroll to position [687, 0]
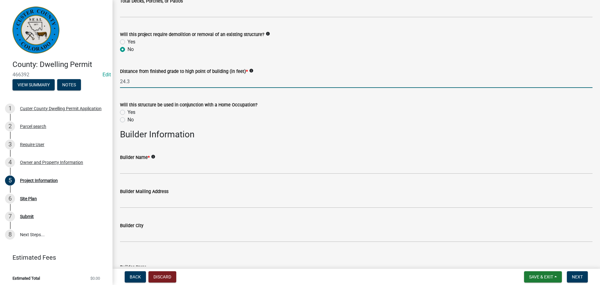
type input "24.3"
click at [127, 119] on label "No" at bounding box center [130, 119] width 6 height 7
click at [127, 119] on input "No" at bounding box center [129, 118] width 4 height 4
radio input "true"
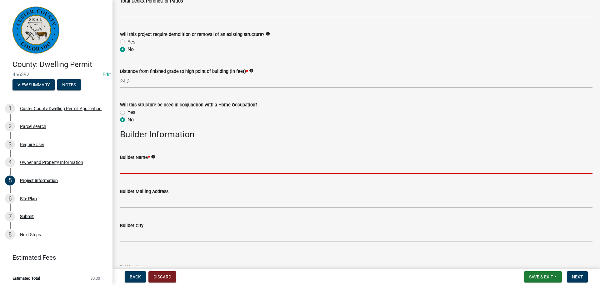
click at [136, 166] on input "Builder Name *" at bounding box center [356, 167] width 472 height 13
type input "self"
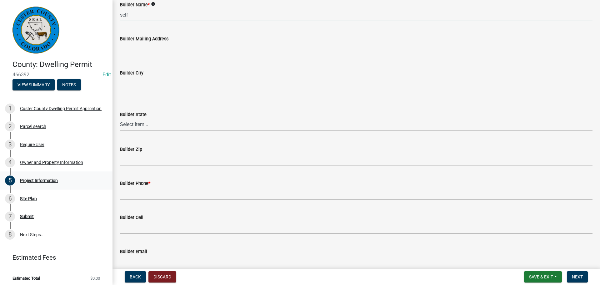
scroll to position [843, 0]
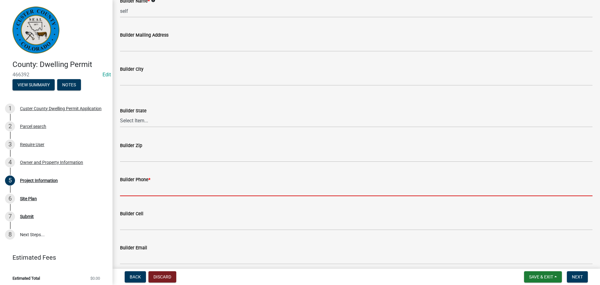
click at [195, 188] on input "Builder Phone *" at bounding box center [356, 189] width 472 height 13
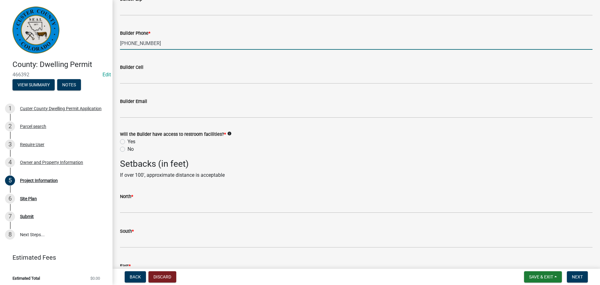
scroll to position [1000, 0]
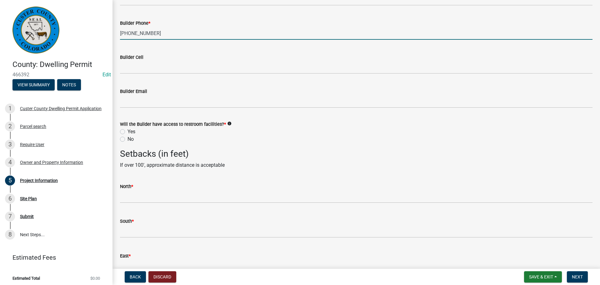
type input "[PHONE_NUMBER]"
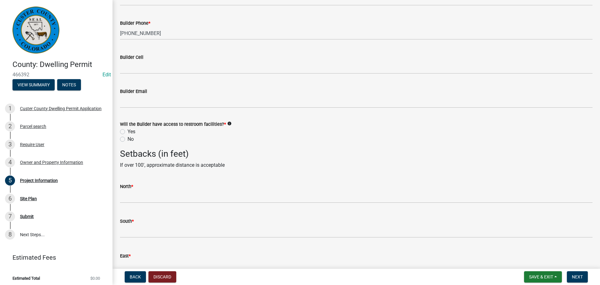
click at [127, 130] on label "Yes" at bounding box center [131, 131] width 8 height 7
click at [127, 130] on input "Yes" at bounding box center [129, 130] width 4 height 4
radio input "true"
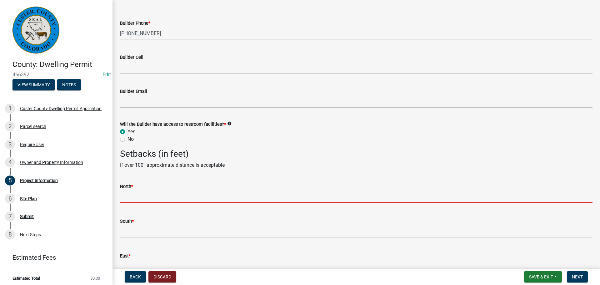
click at [160, 198] on input "text" at bounding box center [356, 196] width 472 height 13
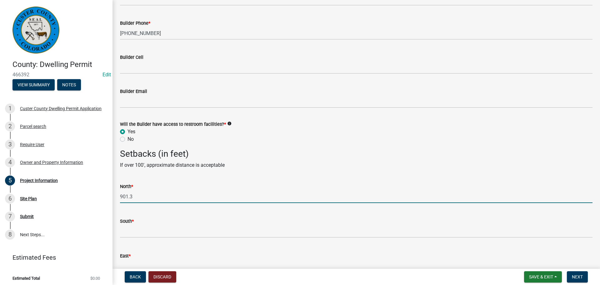
type input "901.3"
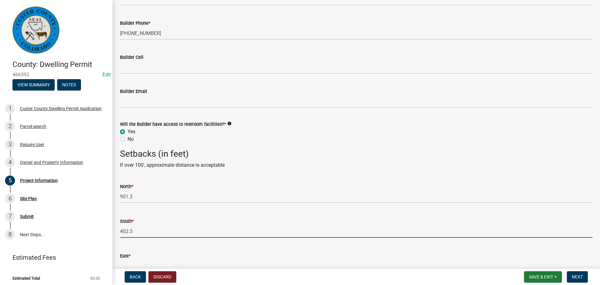
type input "402.5"
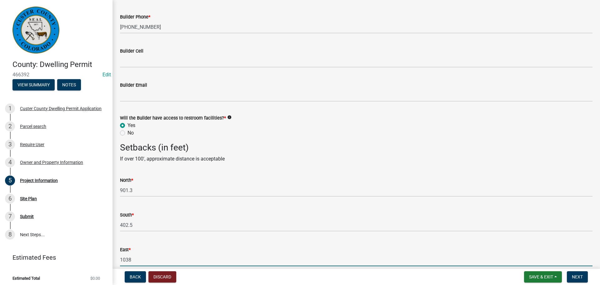
type input "1038"
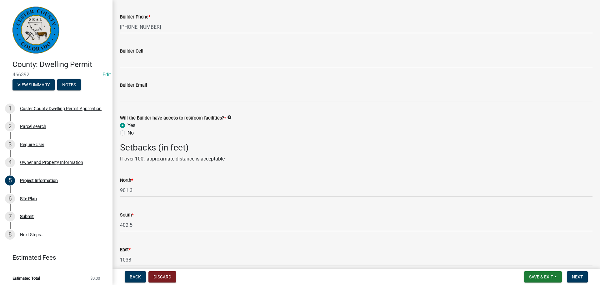
scroll to position [1070, 0]
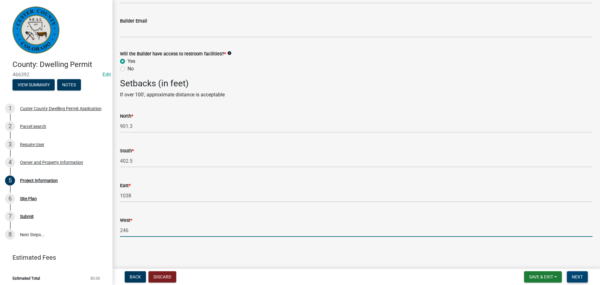
type input "246"
drag, startPoint x: 583, startPoint y: 274, endPoint x: 579, endPoint y: 270, distance: 5.3
click at [559, 272] on button "Next" at bounding box center [577, 276] width 21 height 11
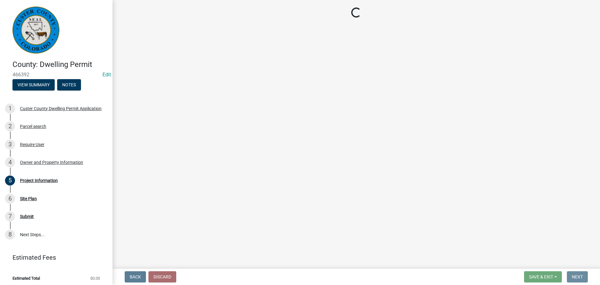
scroll to position [0, 0]
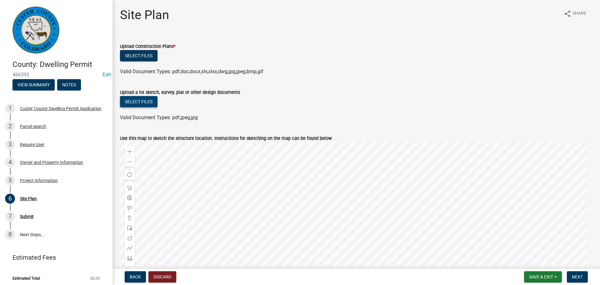
click at [149, 103] on button "Select files" at bounding box center [138, 101] width 37 height 11
click at [146, 102] on button "Select files" at bounding box center [138, 101] width 37 height 11
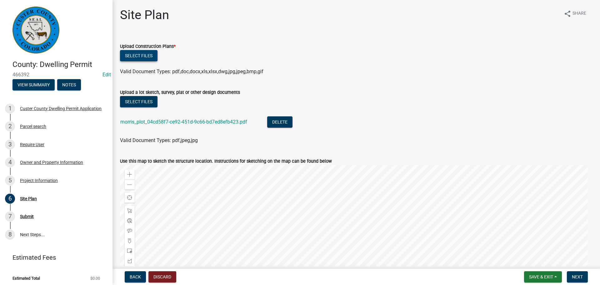
click at [134, 56] on button "Select files" at bounding box center [138, 55] width 37 height 11
click at [137, 53] on button "Select files" at bounding box center [138, 55] width 37 height 11
click at [137, 59] on button "Select files" at bounding box center [138, 55] width 37 height 11
click at [144, 55] on button "Select files" at bounding box center [138, 55] width 37 height 11
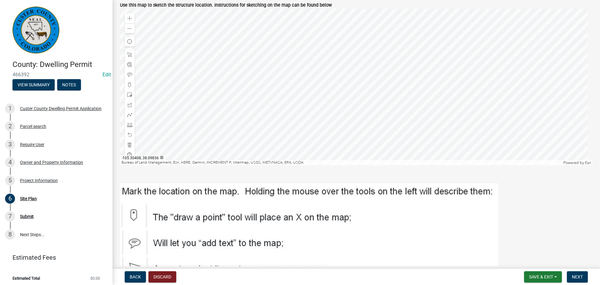
scroll to position [219, 0]
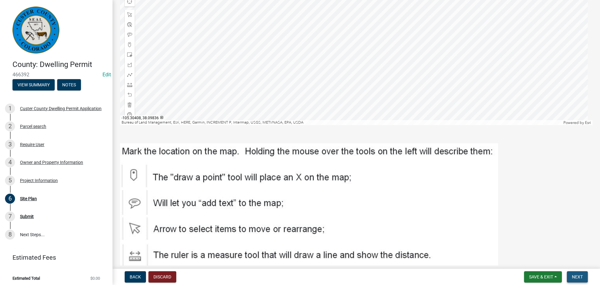
click at [559, 271] on button "Next" at bounding box center [577, 276] width 21 height 11
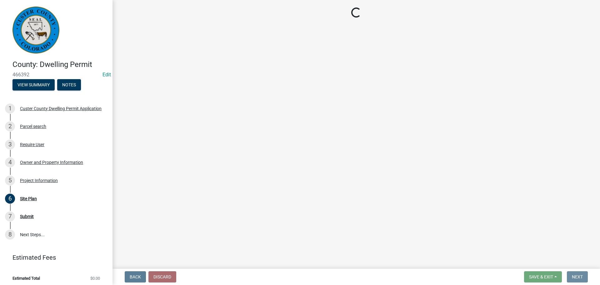
scroll to position [0, 0]
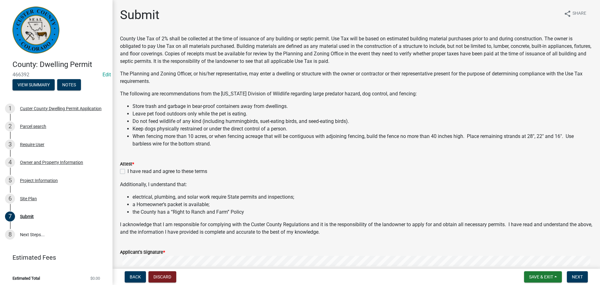
click at [124, 174] on div "I have read and agree to these terms" at bounding box center [356, 170] width 472 height 7
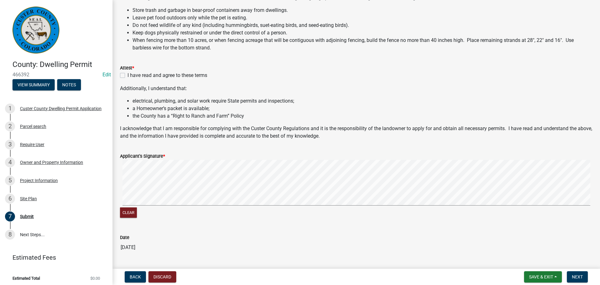
scroll to position [125, 0]
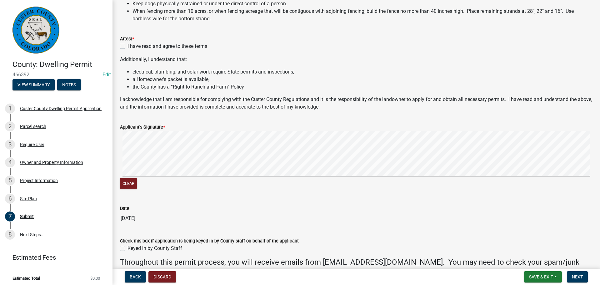
click at [127, 47] on label "I have read and agree to these terms" at bounding box center [167, 45] width 80 height 7
click at [127, 47] on input "I have read and agree to these terms" at bounding box center [129, 44] width 4 height 4
checkbox input "true"
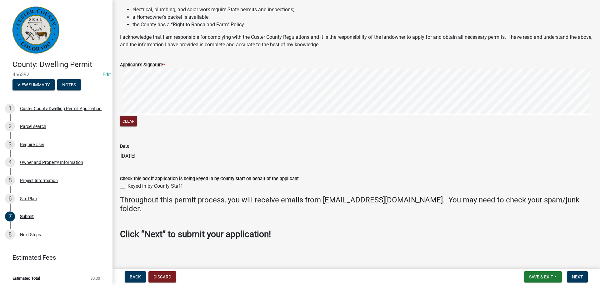
scroll to position [187, 0]
click at [127, 185] on label "Keyed in by County Staff" at bounding box center [154, 185] width 55 height 7
click at [127, 185] on input "Keyed in by County Staff" at bounding box center [129, 184] width 4 height 4
checkbox input "true"
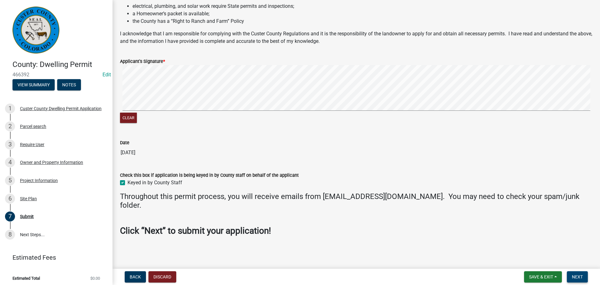
click at [559, 272] on button "Next" at bounding box center [577, 276] width 21 height 11
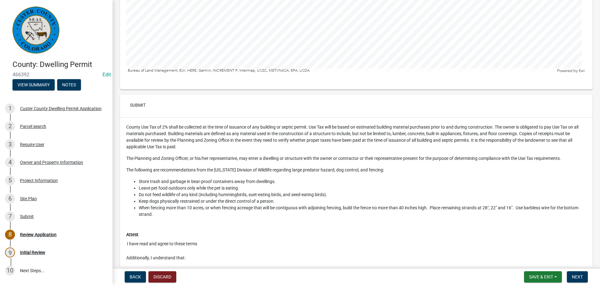
scroll to position [2405, 0]
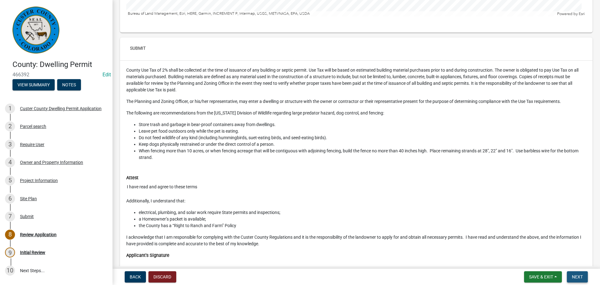
drag, startPoint x: 575, startPoint y: 278, endPoint x: 572, endPoint y: 276, distance: 4.0
click at [559, 272] on span "Next" at bounding box center [577, 276] width 11 height 5
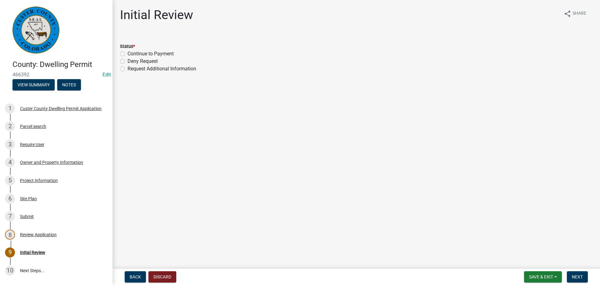
click at [127, 54] on label "Continue to Payment" at bounding box center [150, 53] width 46 height 7
click at [127, 54] on input "Continue to Payment" at bounding box center [129, 52] width 4 height 4
radio input "true"
click at [559, 272] on span "Next" at bounding box center [577, 276] width 11 height 5
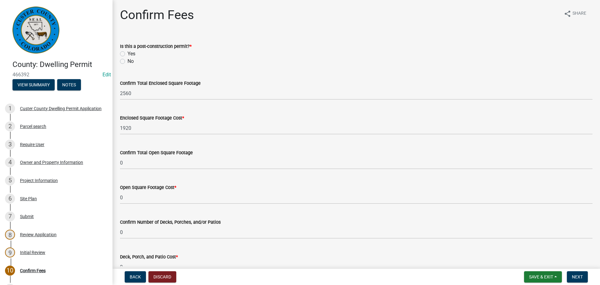
click at [127, 62] on label "No" at bounding box center [130, 60] width 6 height 7
click at [127, 62] on input "No" at bounding box center [129, 59] width 4 height 4
radio input "true"
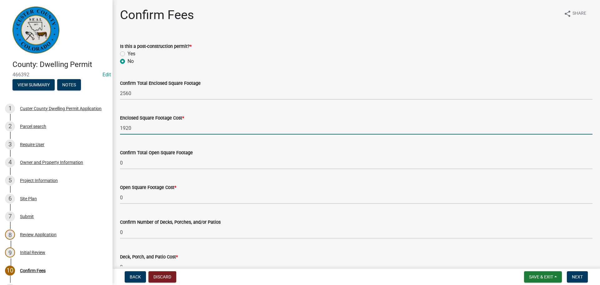
click at [141, 132] on input "1920" at bounding box center [356, 128] width 472 height 13
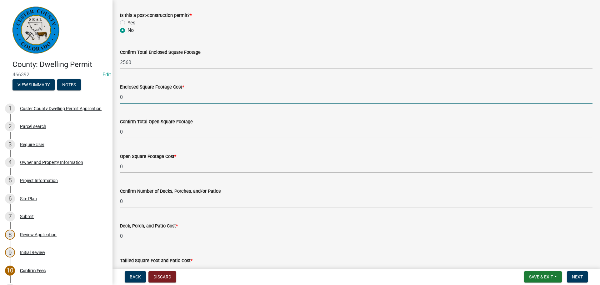
scroll to position [31, 0]
type input "0"
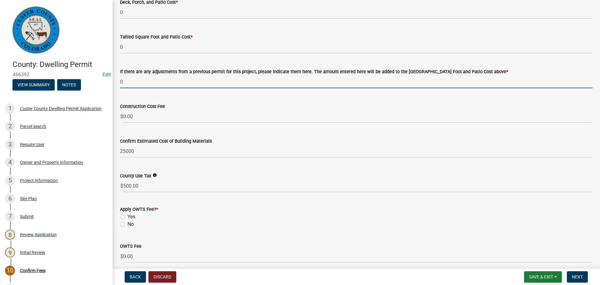
scroll to position [266, 0]
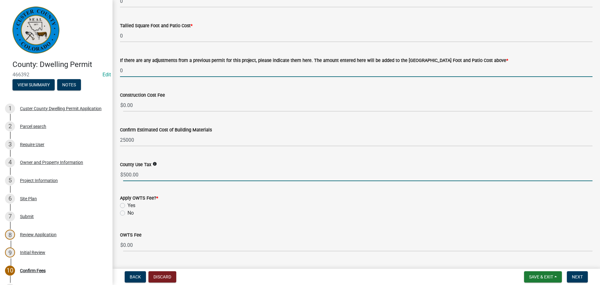
click at [155, 177] on input "500.00" at bounding box center [357, 174] width 469 height 13
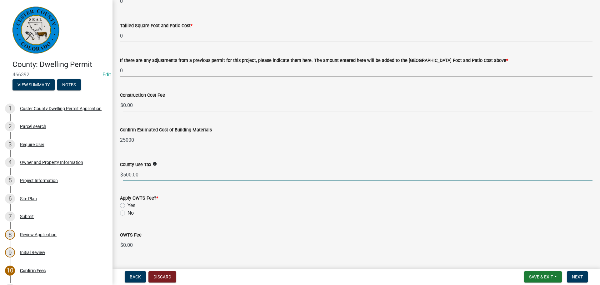
click at [155, 177] on input "500.00" at bounding box center [357, 174] width 469 height 13
drag, startPoint x: 145, startPoint y: 172, endPoint x: 117, endPoint y: 175, distance: 28.3
click at [117, 175] on div "County Use Tax info $ 500.00" at bounding box center [356, 166] width 482 height 29
type input "0"
click at [127, 214] on label "No" at bounding box center [130, 212] width 6 height 7
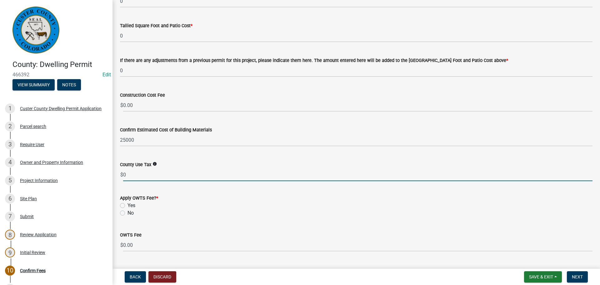
click at [127, 213] on input "No" at bounding box center [129, 211] width 4 height 4
radio input "true"
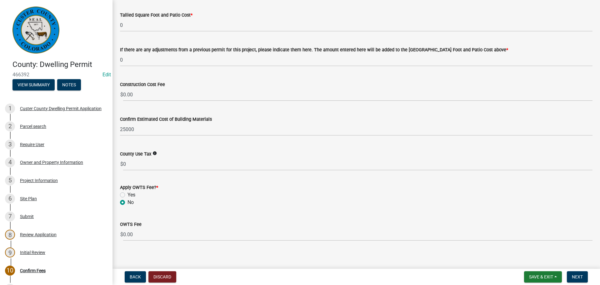
scroll to position [281, 0]
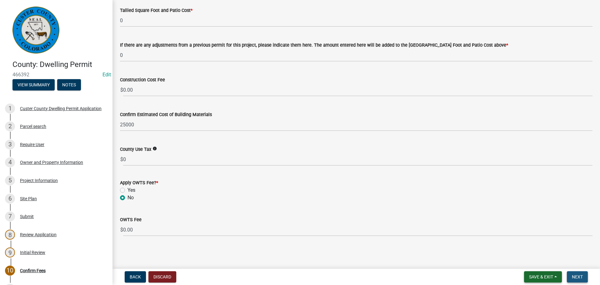
drag, startPoint x: 573, startPoint y: 277, endPoint x: 558, endPoint y: 271, distance: 16.5
click at [559, 272] on span "Next" at bounding box center [577, 276] width 11 height 5
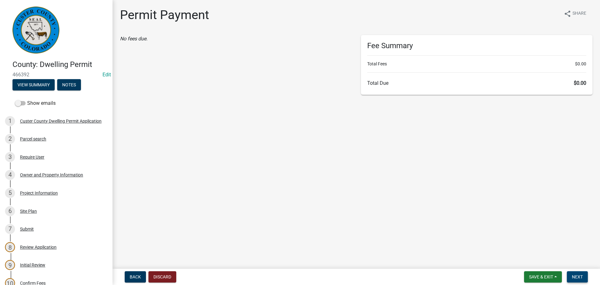
click at [559, 272] on span "Next" at bounding box center [577, 276] width 11 height 5
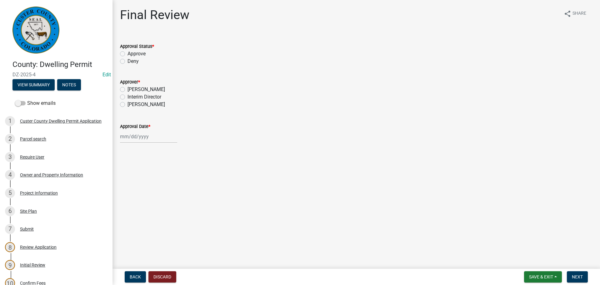
click at [127, 52] on label "Approve" at bounding box center [136, 53] width 18 height 7
click at [127, 52] on input "Approve" at bounding box center [129, 52] width 4 height 4
radio input "true"
click at [127, 106] on label "Sheyenne Shy" at bounding box center [145, 104] width 37 height 7
click at [127, 105] on input "Sheyenne Shy" at bounding box center [129, 103] width 4 height 4
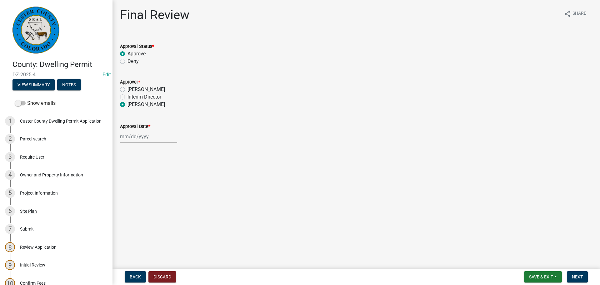
radio input "true"
click at [135, 134] on div at bounding box center [148, 136] width 57 height 13
select select "8"
select select "2025"
click at [139, 199] on div "19" at bounding box center [136, 200] width 10 height 10
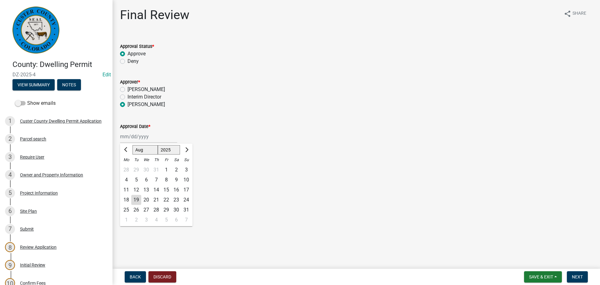
type input "[DATE]"
click at [559, 272] on span "Next" at bounding box center [577, 276] width 11 height 5
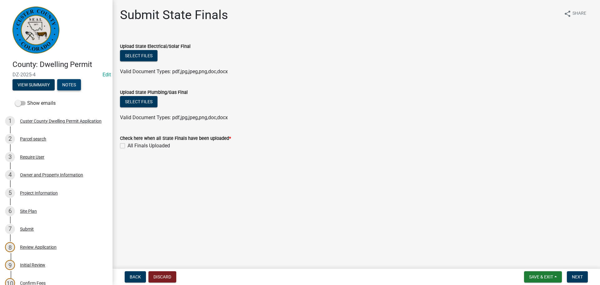
click at [69, 83] on button "Notes" at bounding box center [69, 84] width 24 height 11
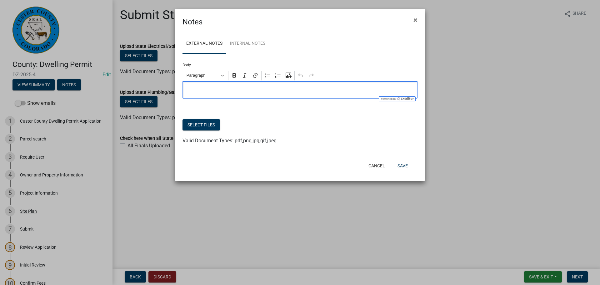
click at [216, 88] on p "Editor editing area: main. Press Alt+0 for help." at bounding box center [300, 89] width 228 height 7
click at [240, 42] on link "Internal Notes" at bounding box center [247, 44] width 43 height 20
click at [210, 89] on p "Editor editing area: main. Press Alt+0 for help." at bounding box center [300, 89] width 228 height 7
click at [322, 88] on p "Previously an accessory permit, changed to a dwelling with attache garage" at bounding box center [300, 89] width 228 height 7
click at [322, 87] on p "Previously an accessory permit, changed to a dwelling with attache garage" at bounding box center [300, 89] width 228 height 7
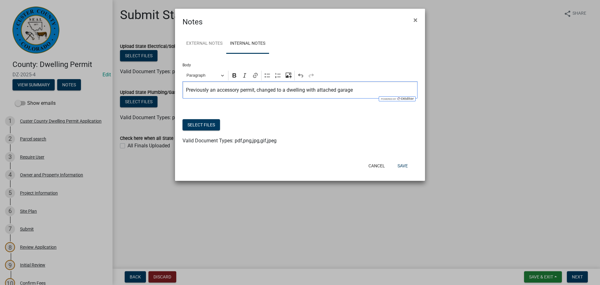
drag, startPoint x: 330, startPoint y: 90, endPoint x: 304, endPoint y: 109, distance: 31.8
click at [300, 114] on div at bounding box center [299, 115] width 235 height 7
click at [374, 90] on p "Previously an accessory permit, changed to a dwelling with attached garage" at bounding box center [300, 89] width 228 height 7
click at [409, 163] on button "Save" at bounding box center [402, 165] width 20 height 11
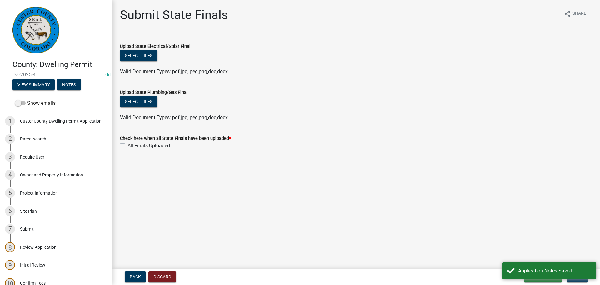
click at [325, 227] on main "Submit State Finals share Share Upload State Electrical/Solar Final Select file…" at bounding box center [355, 133] width 487 height 266
click at [340, 231] on main "Submit State Finals share Share Upload State Electrical/Solar Final Select file…" at bounding box center [355, 133] width 487 height 266
drag, startPoint x: 530, startPoint y: 275, endPoint x: 519, endPoint y: 272, distance: 11.0
click at [530, 272] on button "Save & Exit" at bounding box center [543, 276] width 38 height 11
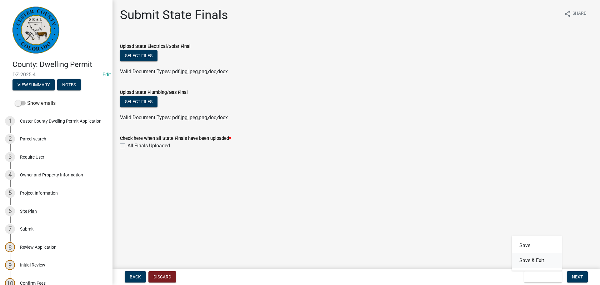
click at [534, 260] on button "Save & Exit" at bounding box center [537, 260] width 50 height 15
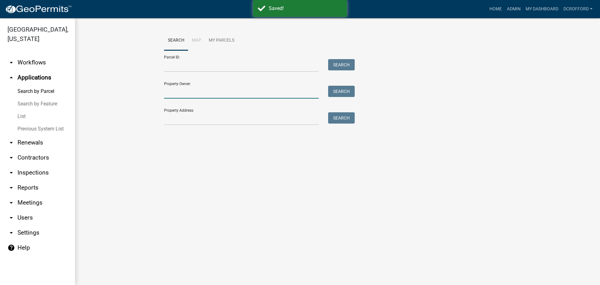
click at [226, 91] on input "Property Owner:" at bounding box center [241, 92] width 155 height 13
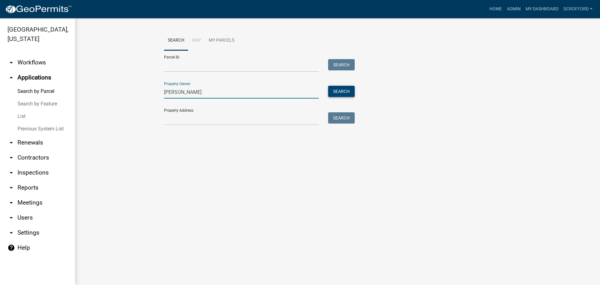
type input "[PERSON_NAME]"
click at [347, 92] on button "Search" at bounding box center [341, 91] width 27 height 11
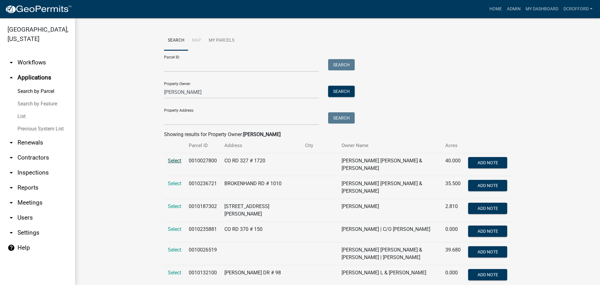
click at [171, 159] on span "Select" at bounding box center [174, 160] width 13 height 6
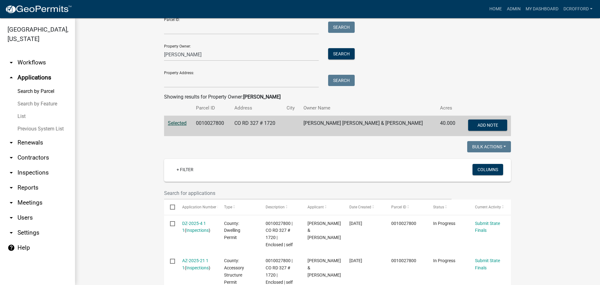
scroll to position [156, 0]
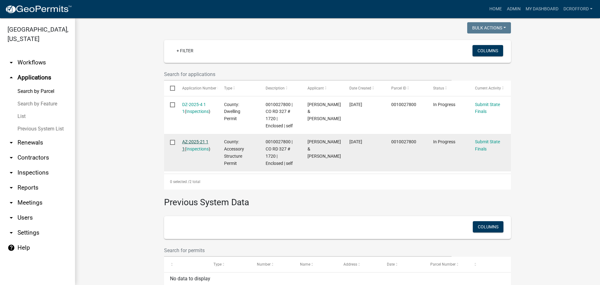
click at [197, 141] on link "AZ-2025-21 1 1" at bounding box center [195, 145] width 26 height 12
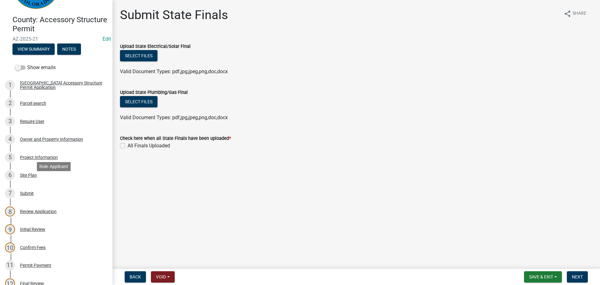
scroll to position [125, 0]
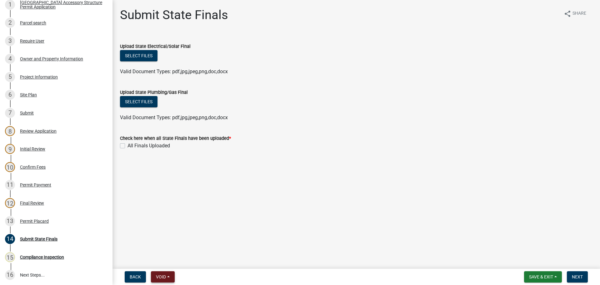
click at [162, 272] on span "Void" at bounding box center [161, 276] width 10 height 5
click at [167, 261] on button "Void" at bounding box center [176, 260] width 50 height 15
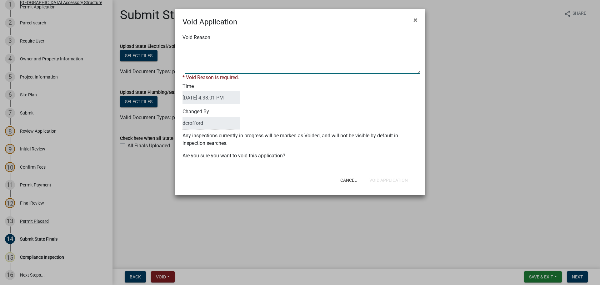
click at [209, 66] on textarea "Void Reason" at bounding box center [302, 57] width 235 height 31
type textarea "Changed to a dwelling permit"
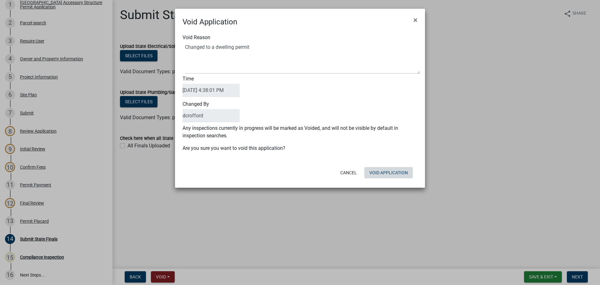
click at [401, 179] on div "Cancel Void Application" at bounding box center [341, 172] width 154 height 16
click at [392, 172] on button "Void Application" at bounding box center [388, 172] width 48 height 11
